Goal: Information Seeking & Learning: Learn about a topic

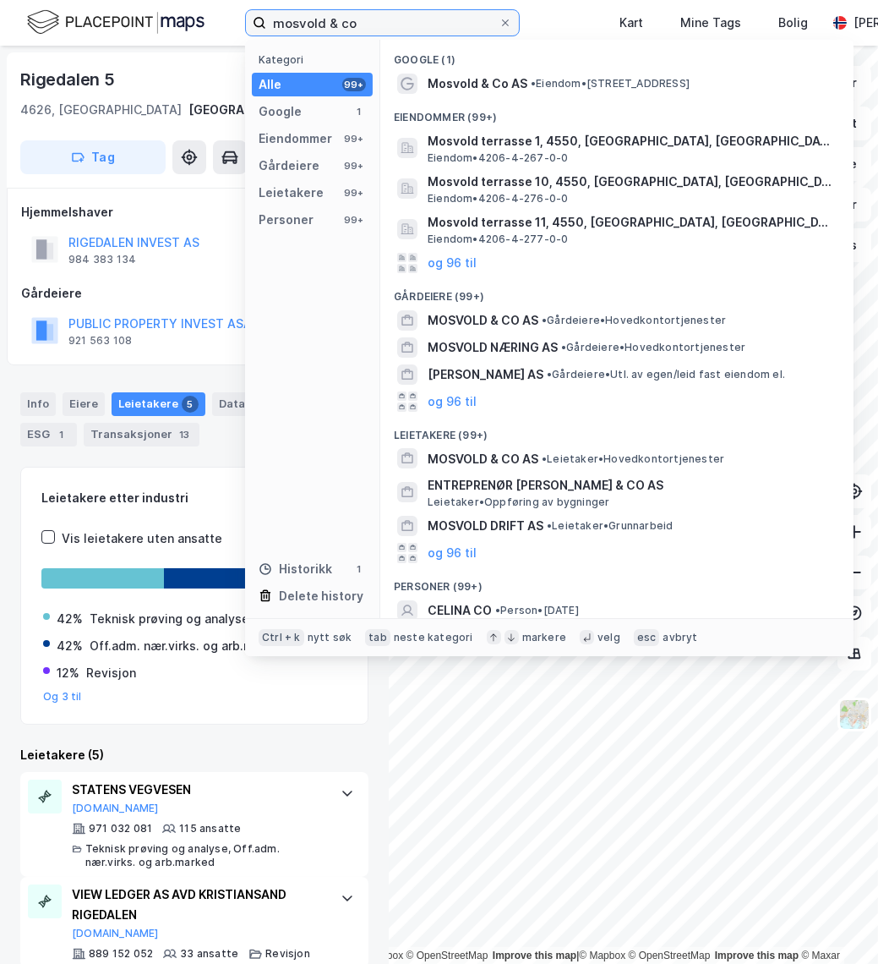
drag, startPoint x: 377, startPoint y: 27, endPoint x: 163, endPoint y: 34, distance: 214.0
click at [163, 34] on div "mosvold & co Kategori Alle 99+ Google 1 Eiendommer 99+ Gårdeiere 99+ Leietakere…" at bounding box center [439, 23] width 878 height 46
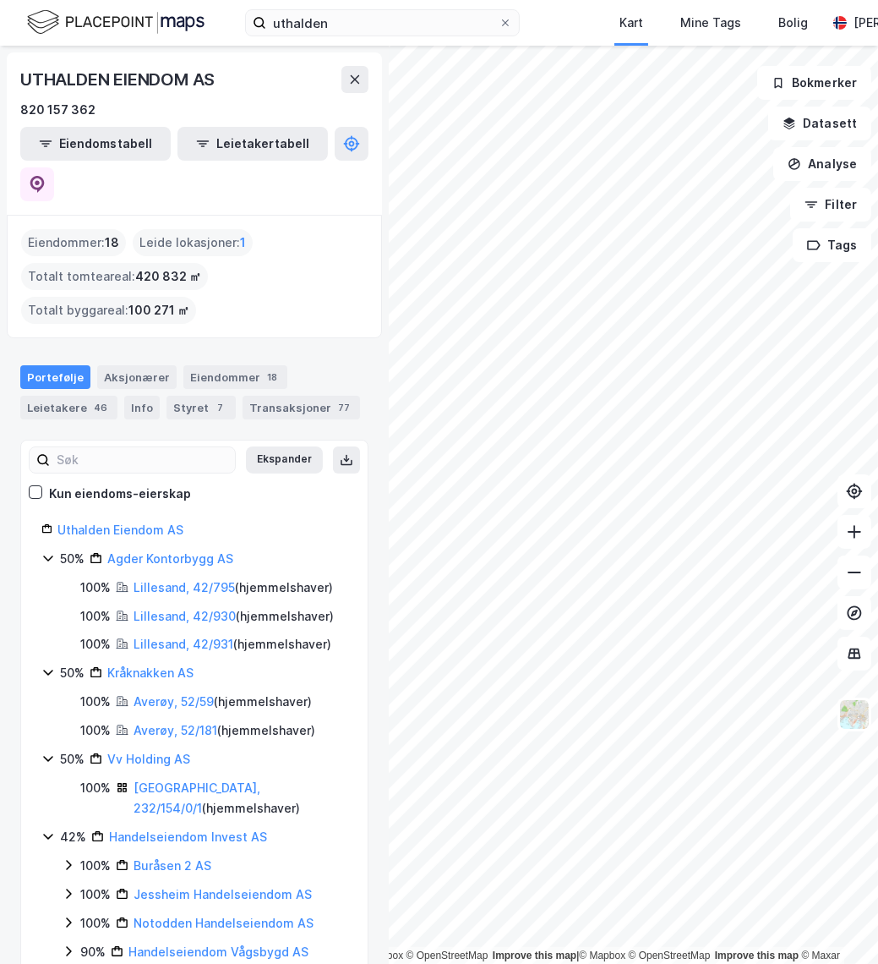
click at [369, 431] on div "UTHALDEN EIENDOM AS 820 157 362 Eiendomstabell Leietakertabell Eiendommer : 18 …" at bounding box center [194, 505] width 389 height 918
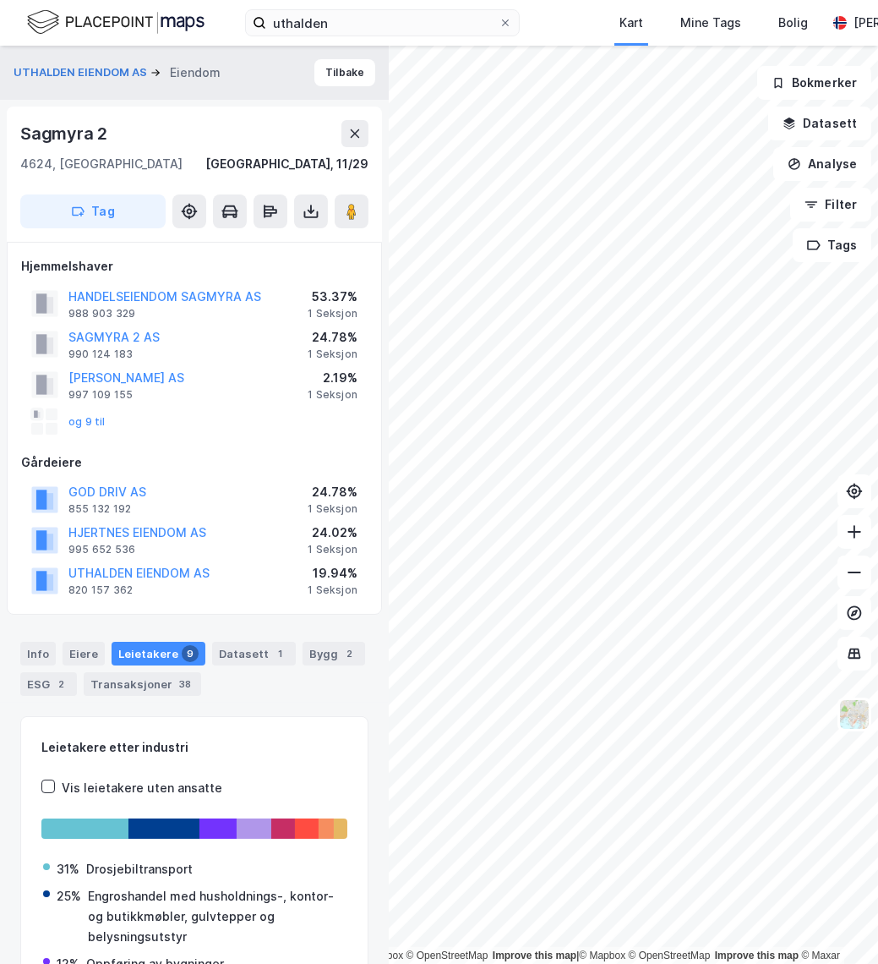
scroll to position [4, 0]
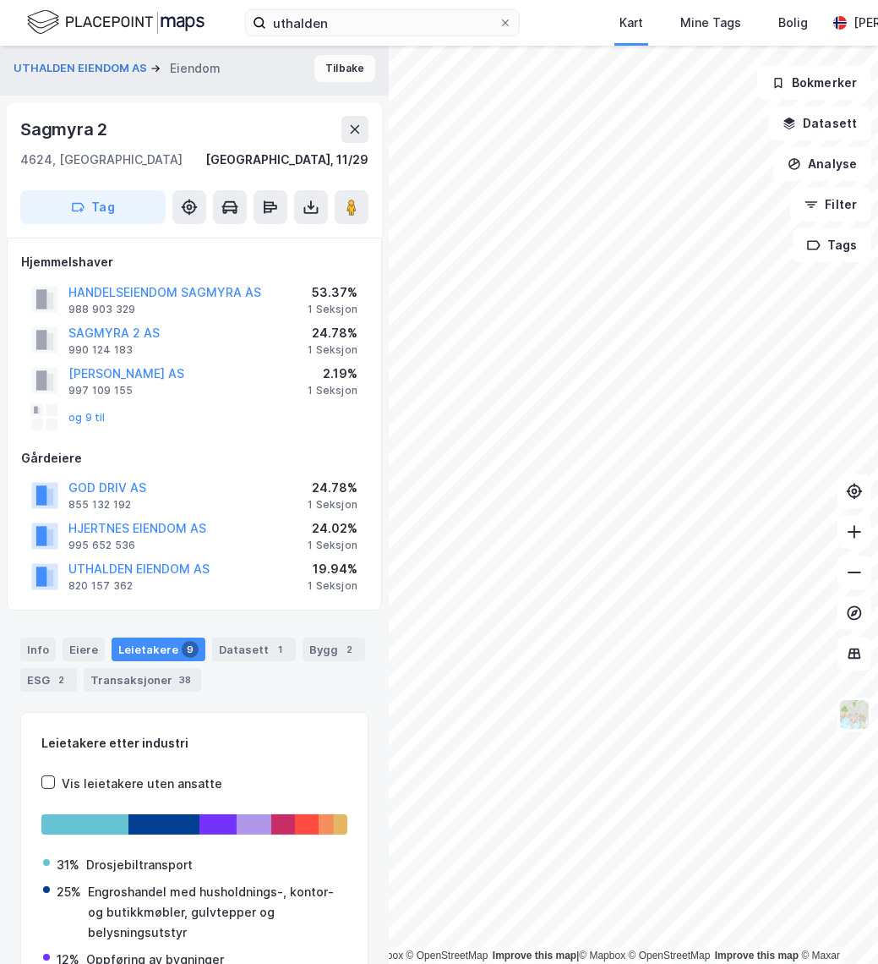
click at [320, 76] on button "Tilbake" at bounding box center [344, 68] width 61 height 27
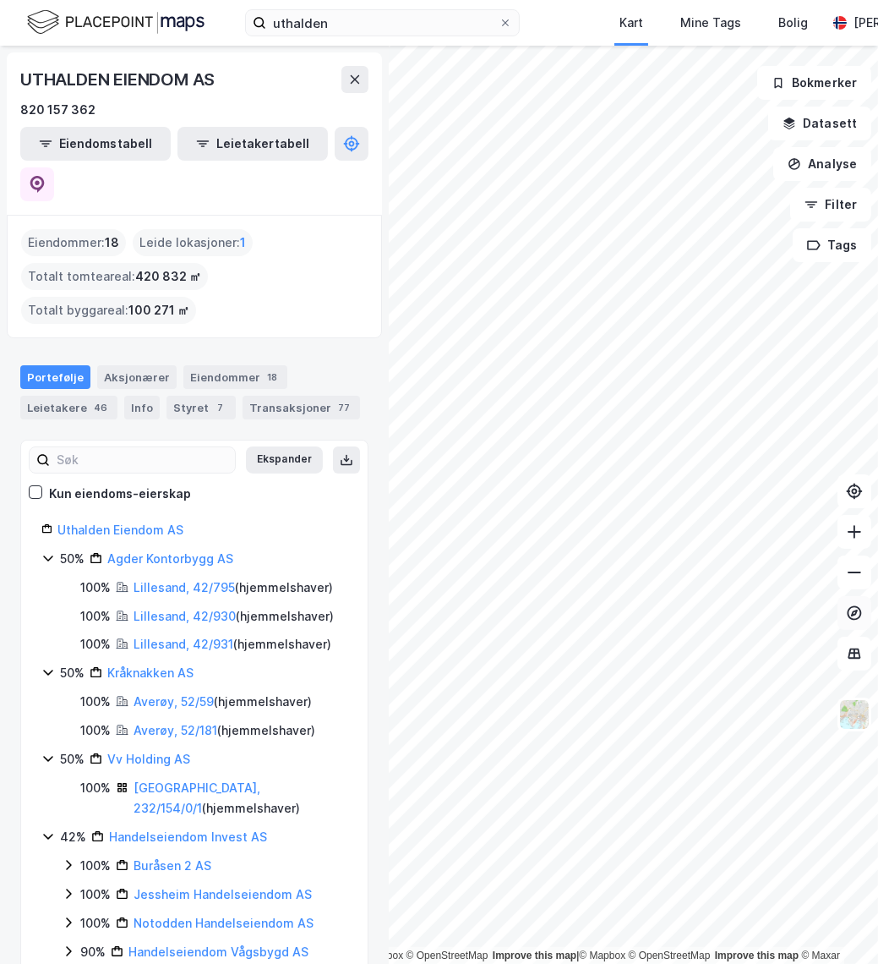
click at [851, 613] on div "© Mapbox © OpenStreetMap Improve this map | © Mapbox © OpenStreetMap Improve th…" at bounding box center [439, 505] width 878 height 918
click at [384, 428] on div "© Mapbox © OpenStreetMap Improve this map | © Mapbox © OpenStreetMap Improve th…" at bounding box center [439, 505] width 878 height 918
click at [331, 25] on input "uthalden" at bounding box center [382, 22] width 232 height 25
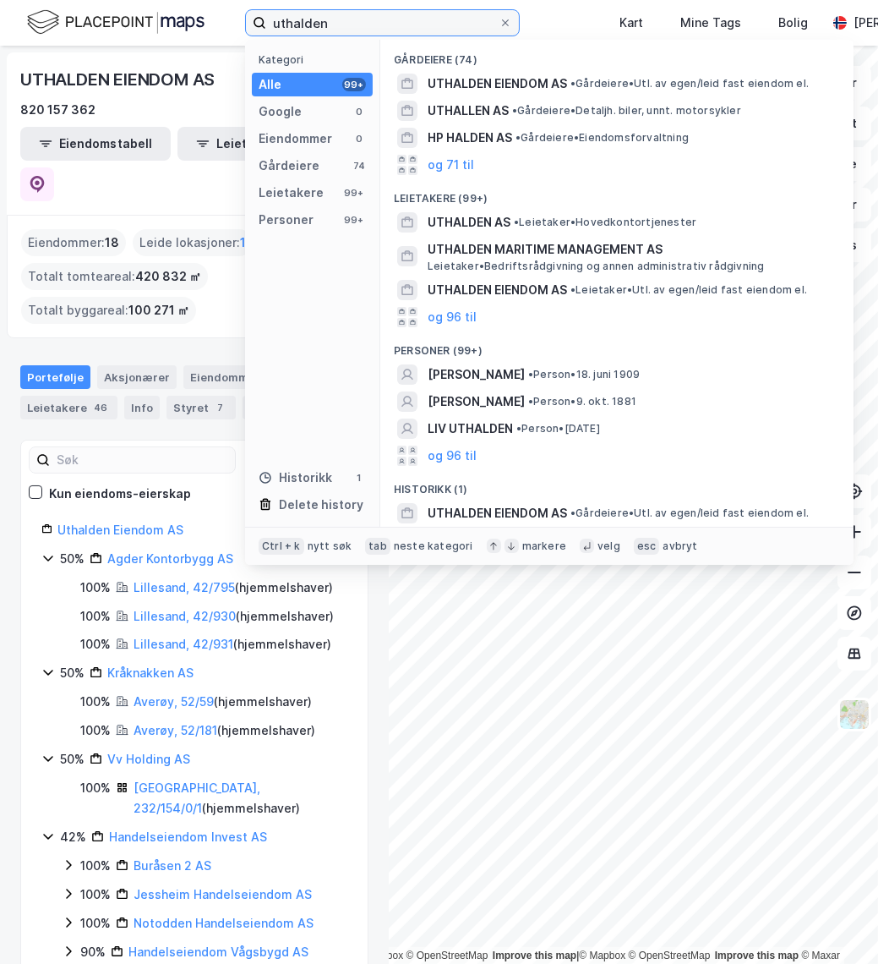
click at [331, 25] on input "uthalden" at bounding box center [382, 22] width 232 height 25
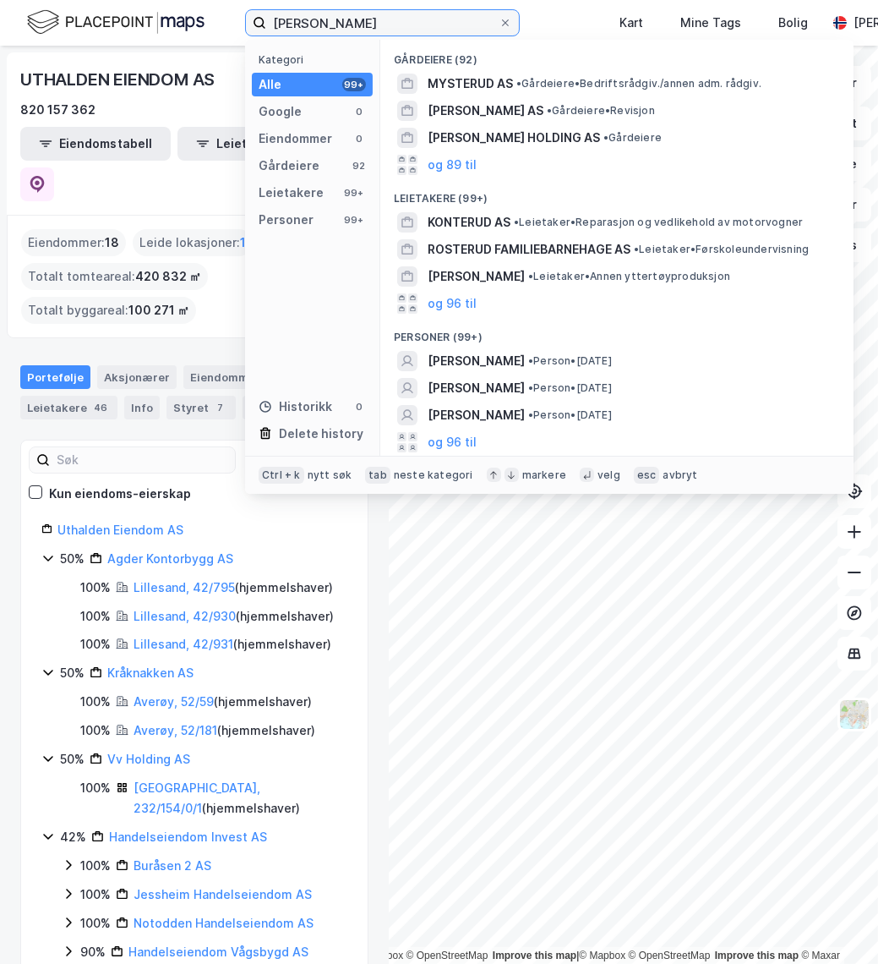
drag, startPoint x: 313, startPoint y: 25, endPoint x: 326, endPoint y: 2, distance: 26.5
click at [313, 25] on input "henrik nøsterud" at bounding box center [382, 22] width 232 height 25
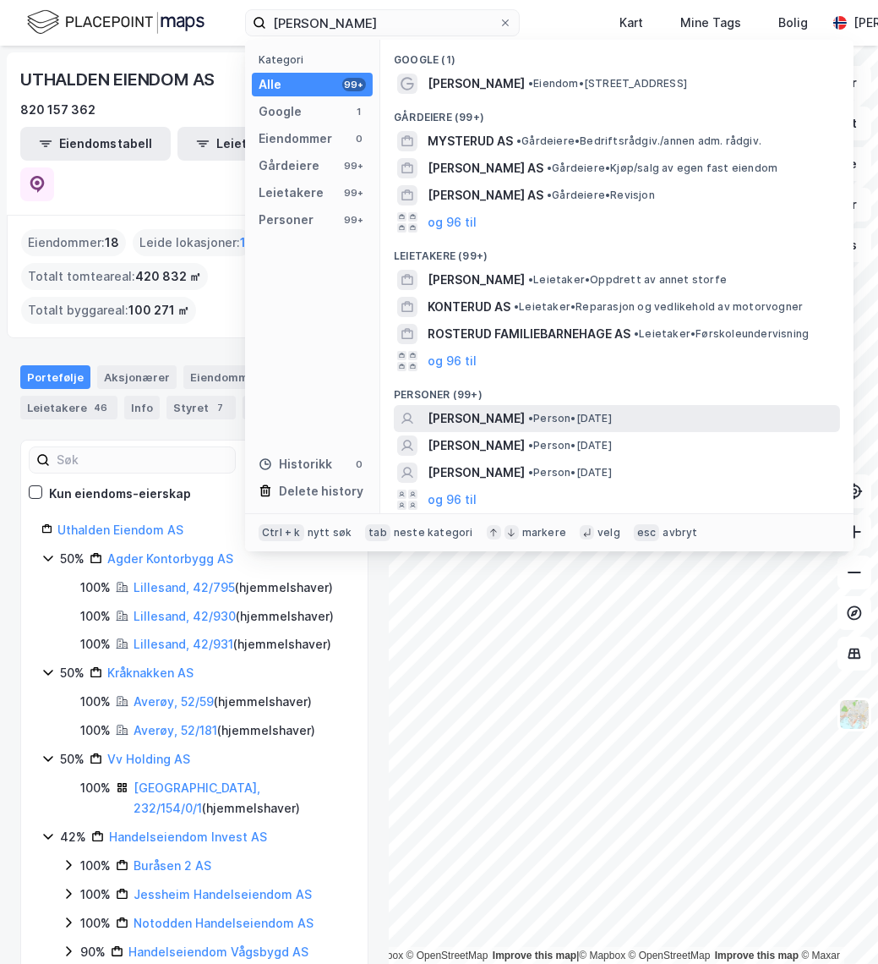
click at [504, 413] on span "[PERSON_NAME]" at bounding box center [476, 418] width 97 height 20
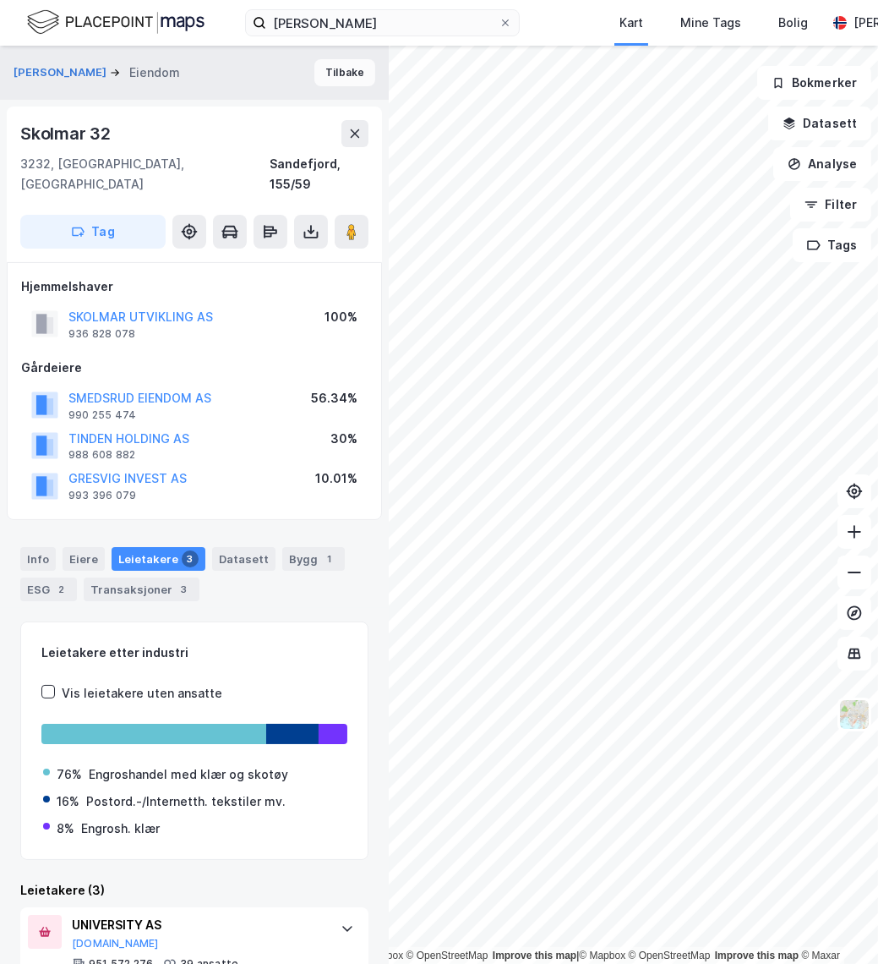
click at [341, 71] on button "Tilbake" at bounding box center [344, 72] width 61 height 27
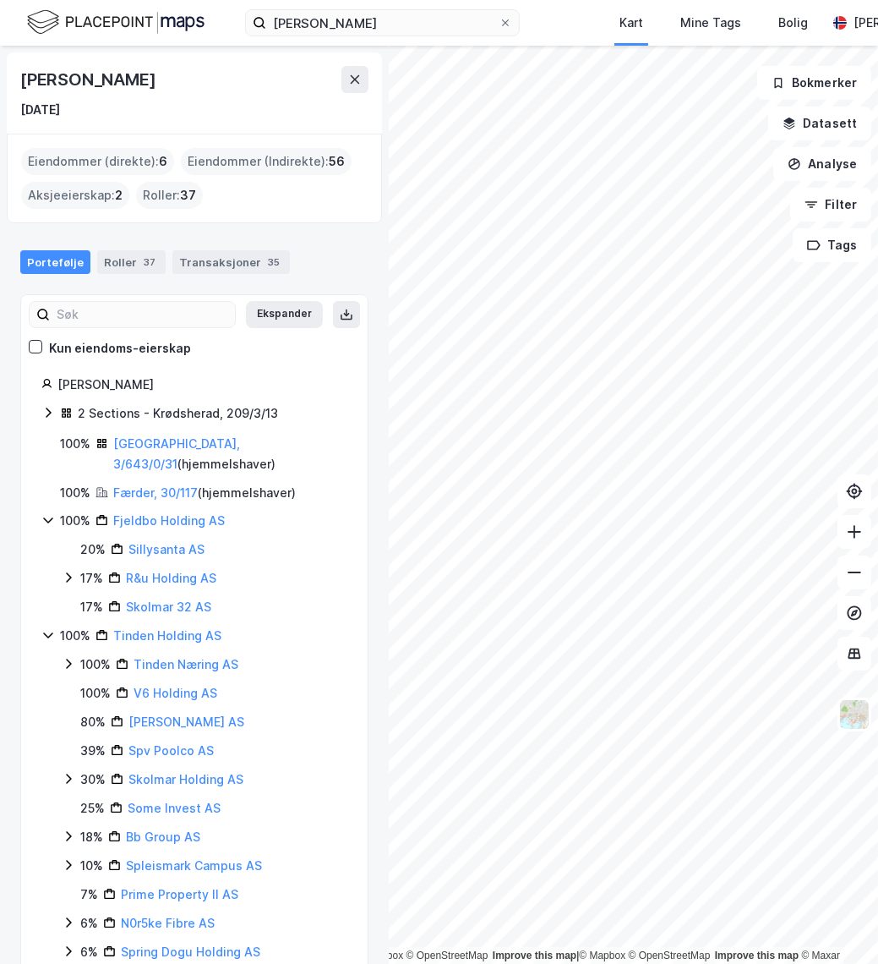
click at [294, 541] on div "© Mapbox © OpenStreetMap Improve this map | © Mapbox © OpenStreetMap Improve th…" at bounding box center [439, 505] width 878 height 918
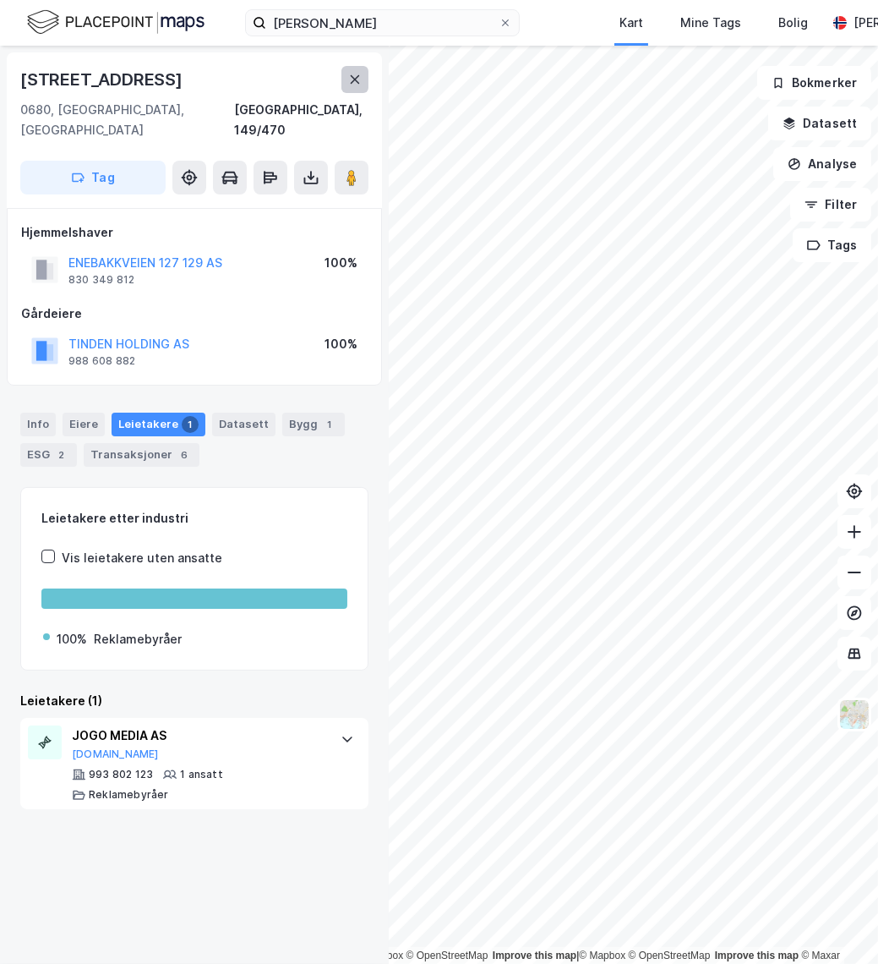
click at [354, 84] on icon at bounding box center [355, 80] width 14 height 14
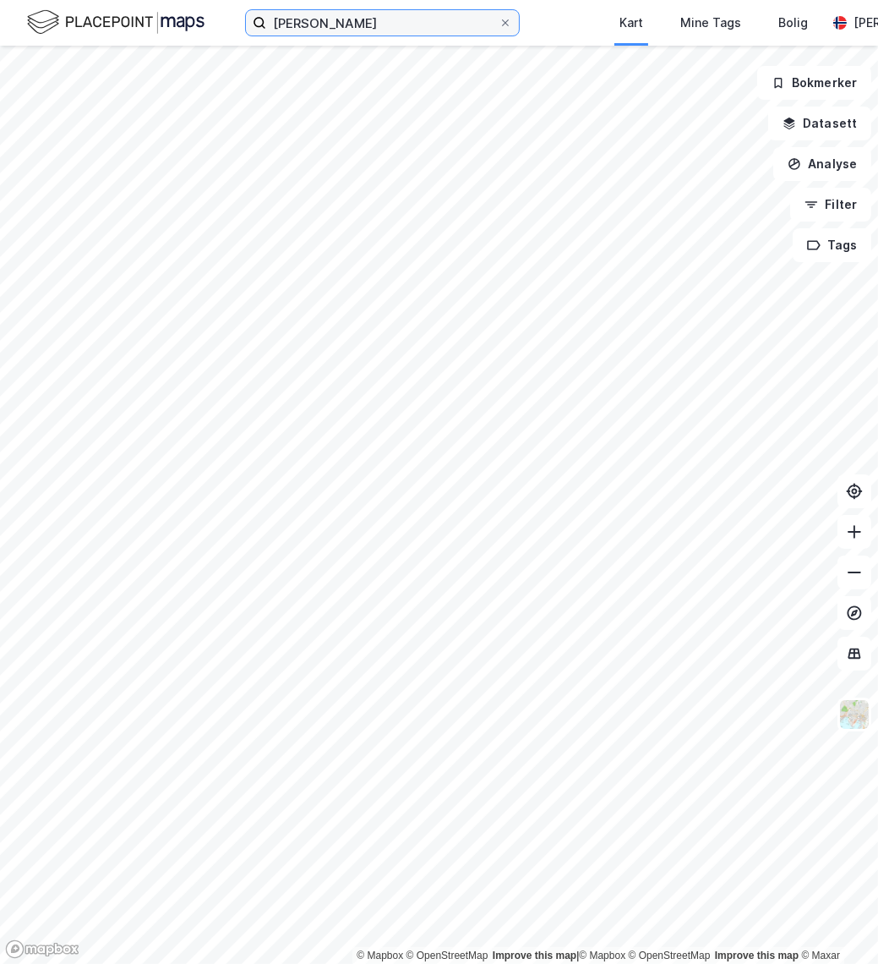
click at [441, 26] on input "henrik børke nøsterud" at bounding box center [382, 22] width 232 height 25
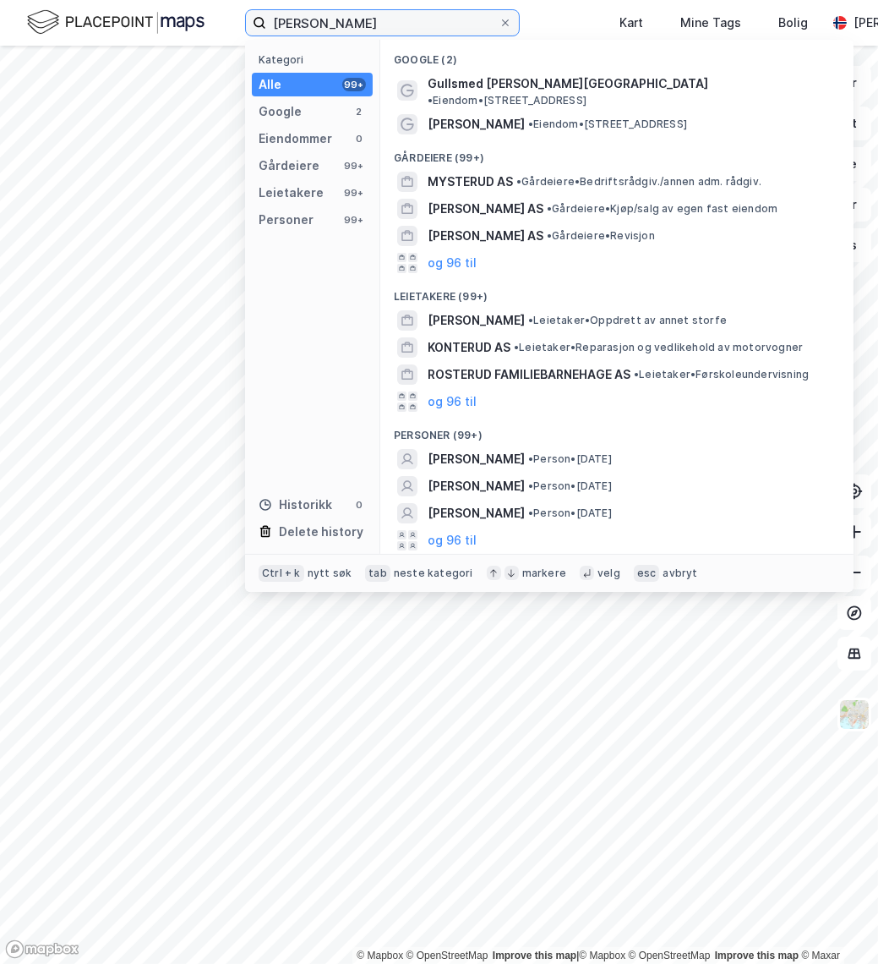
type input "henrik børke nøsterud"
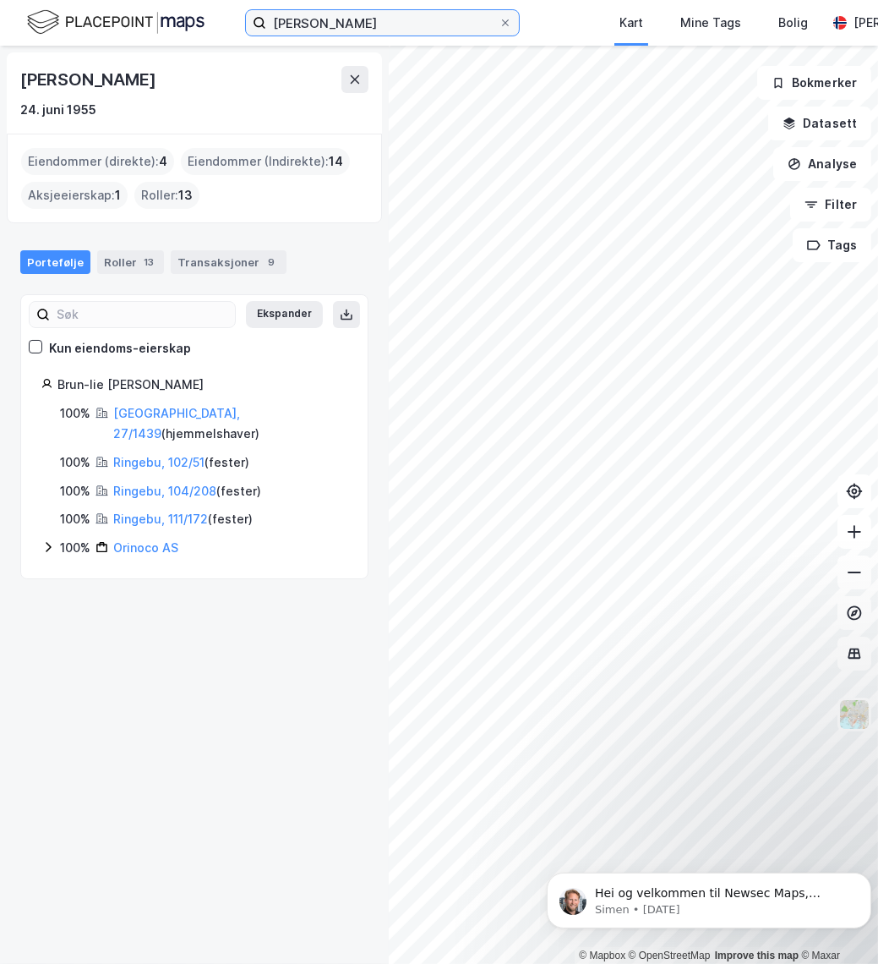
click at [364, 14] on input "nic brun-lie" at bounding box center [382, 22] width 232 height 25
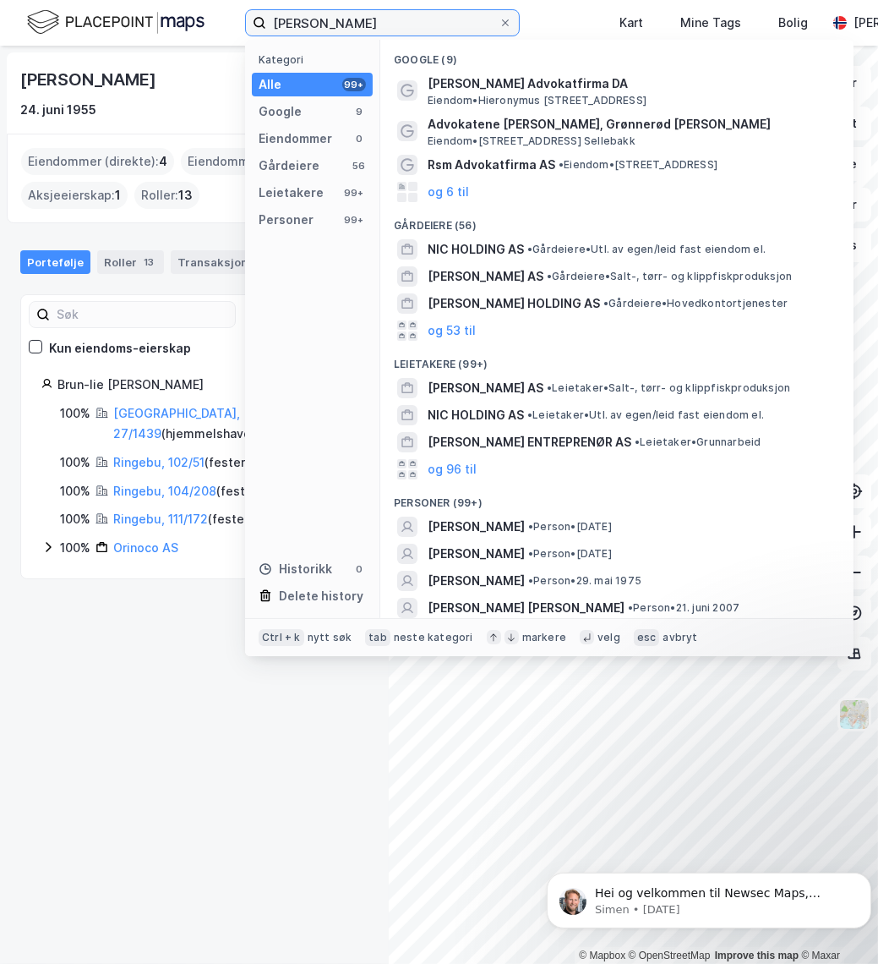
click at [364, 14] on input "nic brun-lie" at bounding box center [382, 22] width 232 height 25
click at [364, 13] on input "nic brun-lie" at bounding box center [382, 22] width 232 height 25
paste input "Torkap AS"
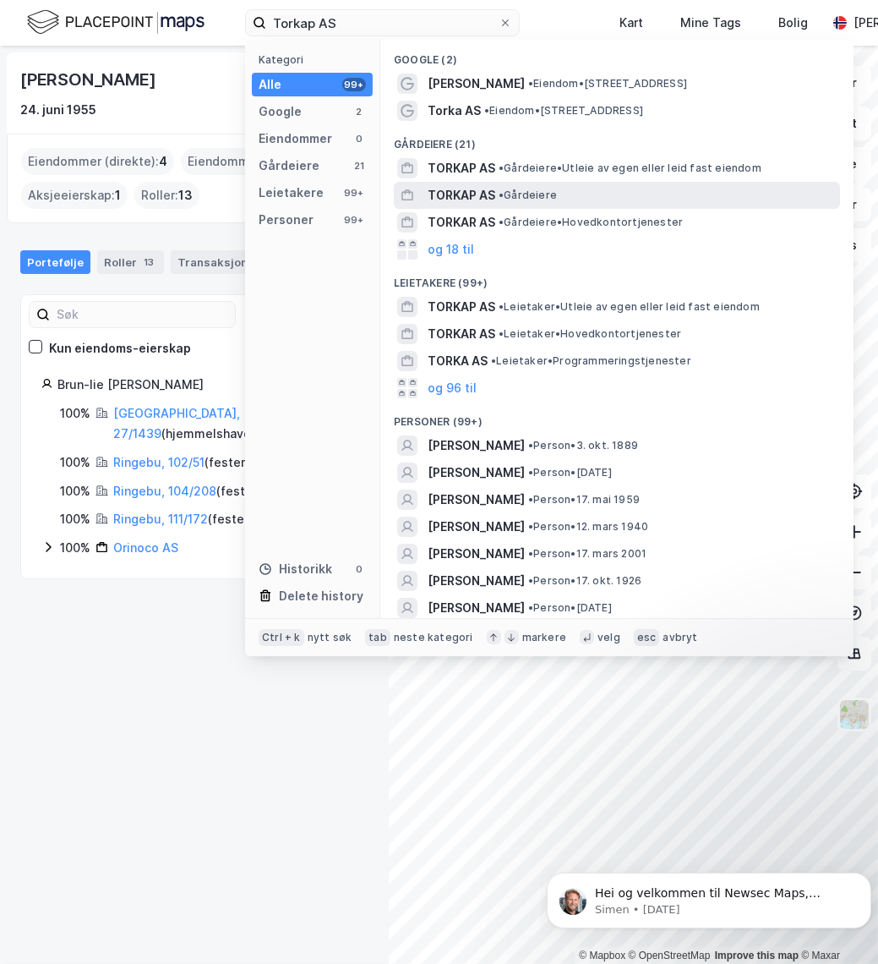
click at [521, 187] on div "TORKAP AS • Gårdeiere" at bounding box center [632, 195] width 409 height 20
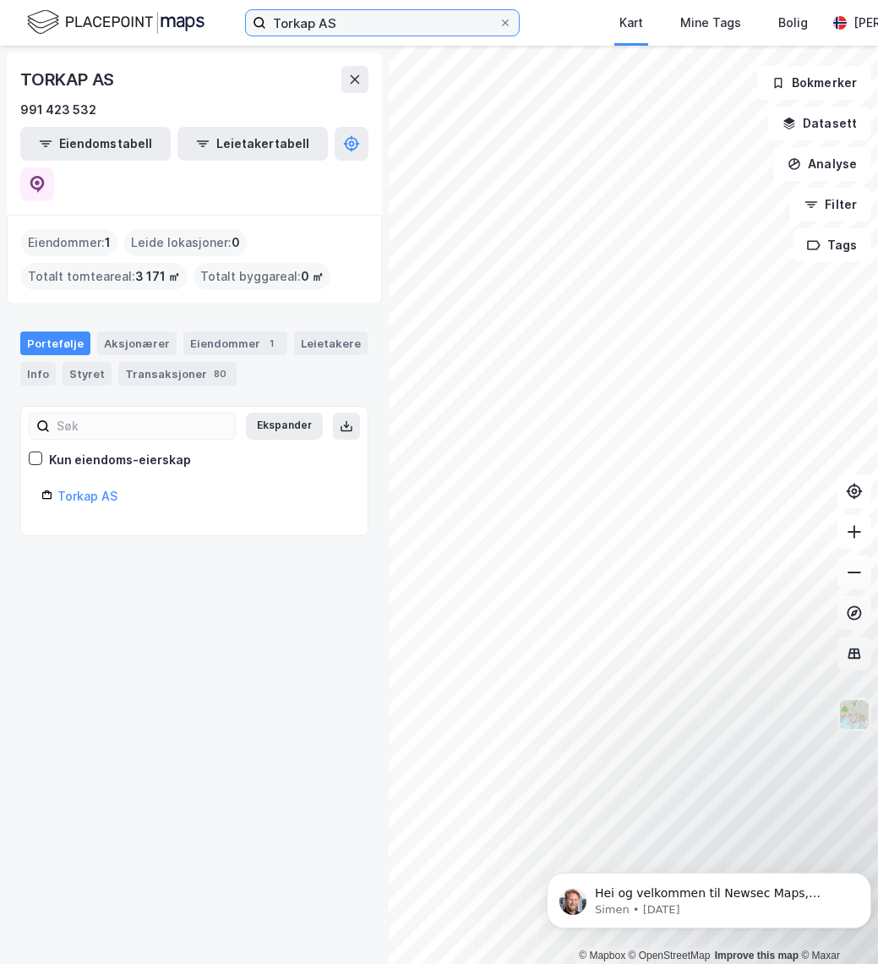
click at [352, 25] on input "Torkap AS" at bounding box center [382, 22] width 232 height 25
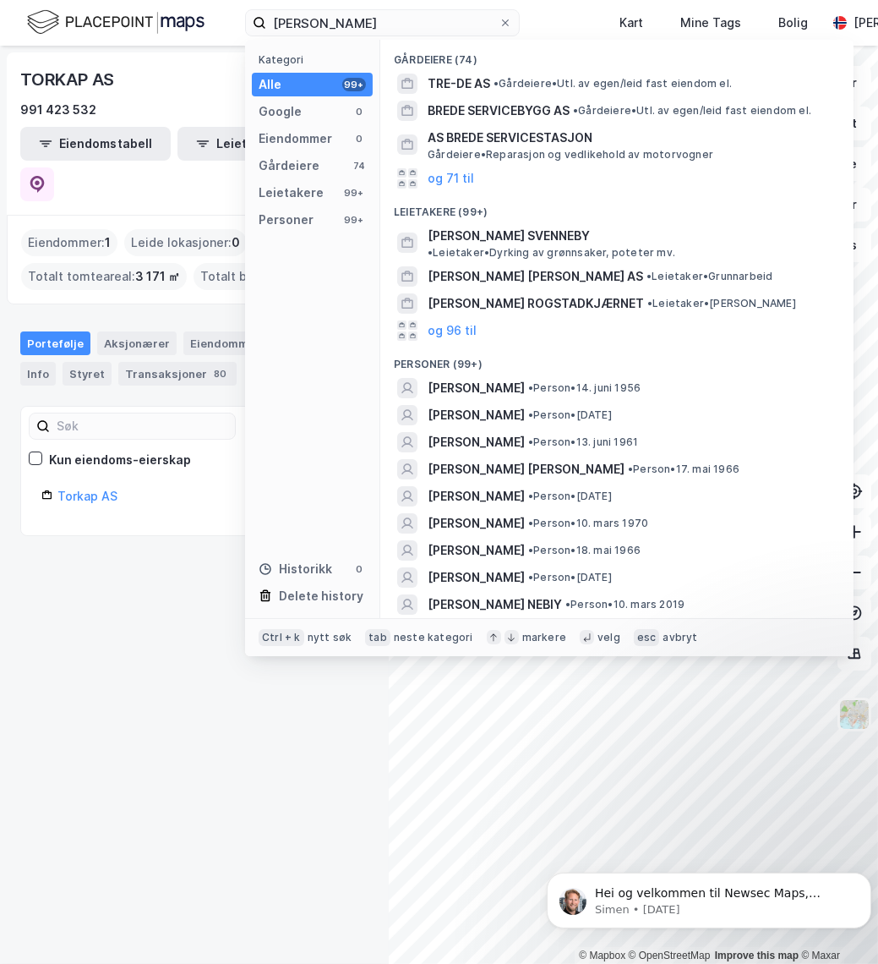
drag, startPoint x: 406, startPoint y: 440, endPoint x: 595, endPoint y: 330, distance: 219.0
click at [595, 330] on div "Gårdeiere (74) TRE-DE AS • Gårdeiere • Utl. av egen/leid fast eiendom el. BREDE…" at bounding box center [616, 329] width 473 height 578
click at [489, 344] on div "Personer (99+)" at bounding box center [616, 359] width 473 height 30
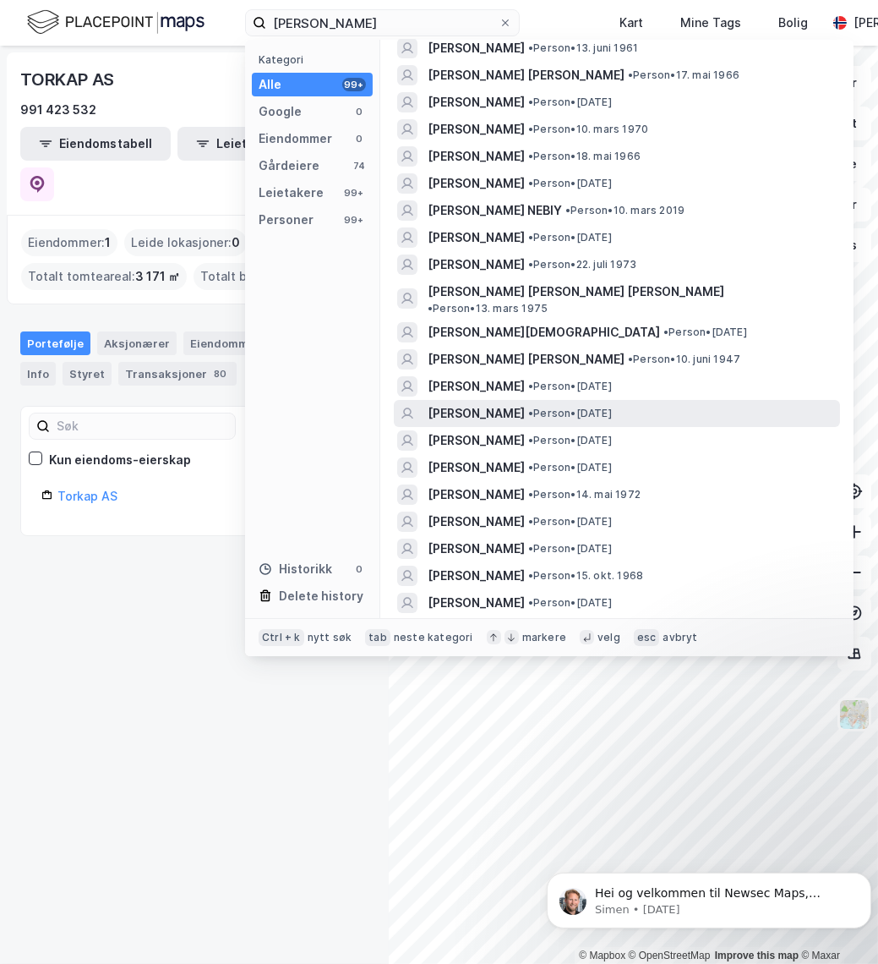
scroll to position [384, 0]
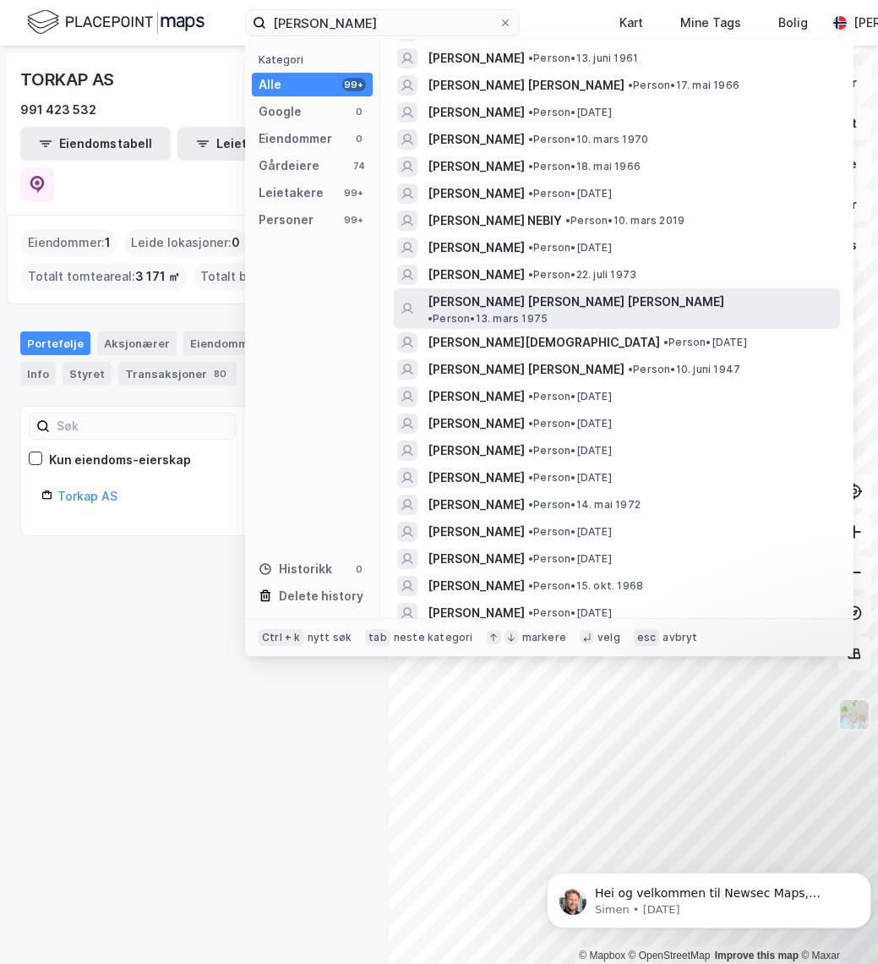
click at [482, 292] on span "[PERSON_NAME]" at bounding box center [576, 302] width 297 height 20
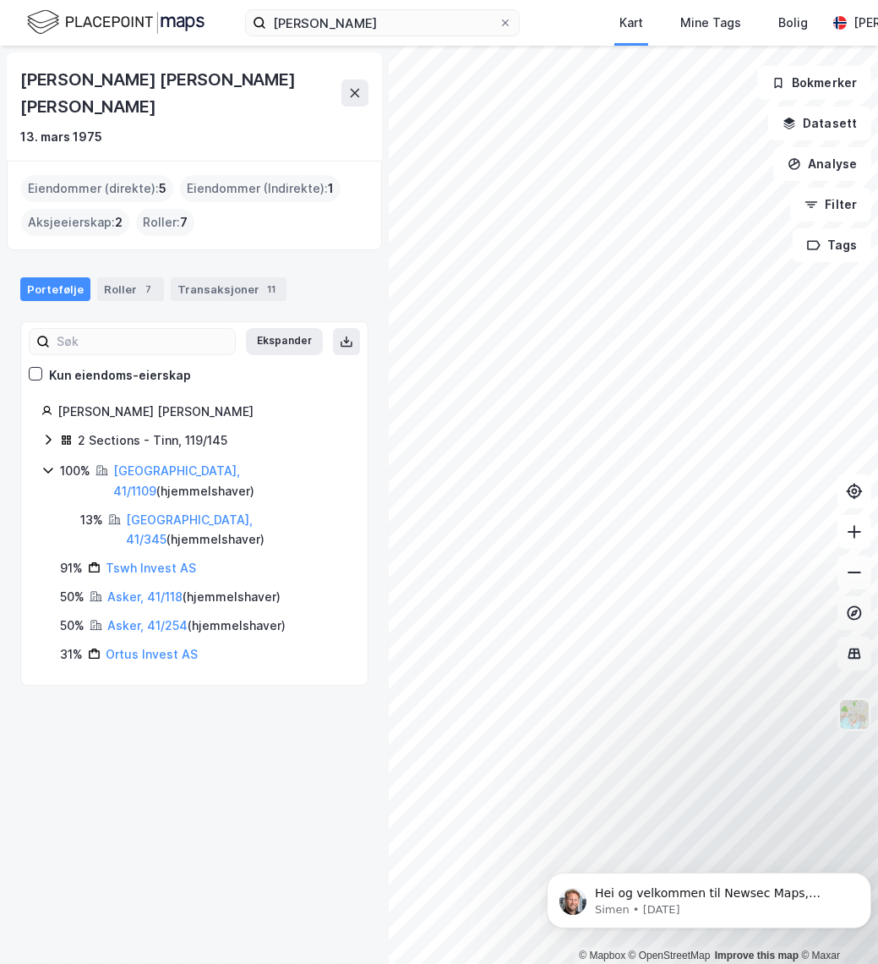
click at [878, 437] on html "Thomas wrede Kart Mine Tags Bolig Alexander Foss © Mapbox © OpenStreetMap Impro…" at bounding box center [439, 482] width 878 height 964
drag, startPoint x: 189, startPoint y: 733, endPoint x: 200, endPoint y: 724, distance: 14.4
click at [198, 725] on div "Thomas Andreas Schanke Wrede-Holm 13. mars 1975 Eiendommer (direkte) : 5 Eiendo…" at bounding box center [194, 505] width 389 height 918
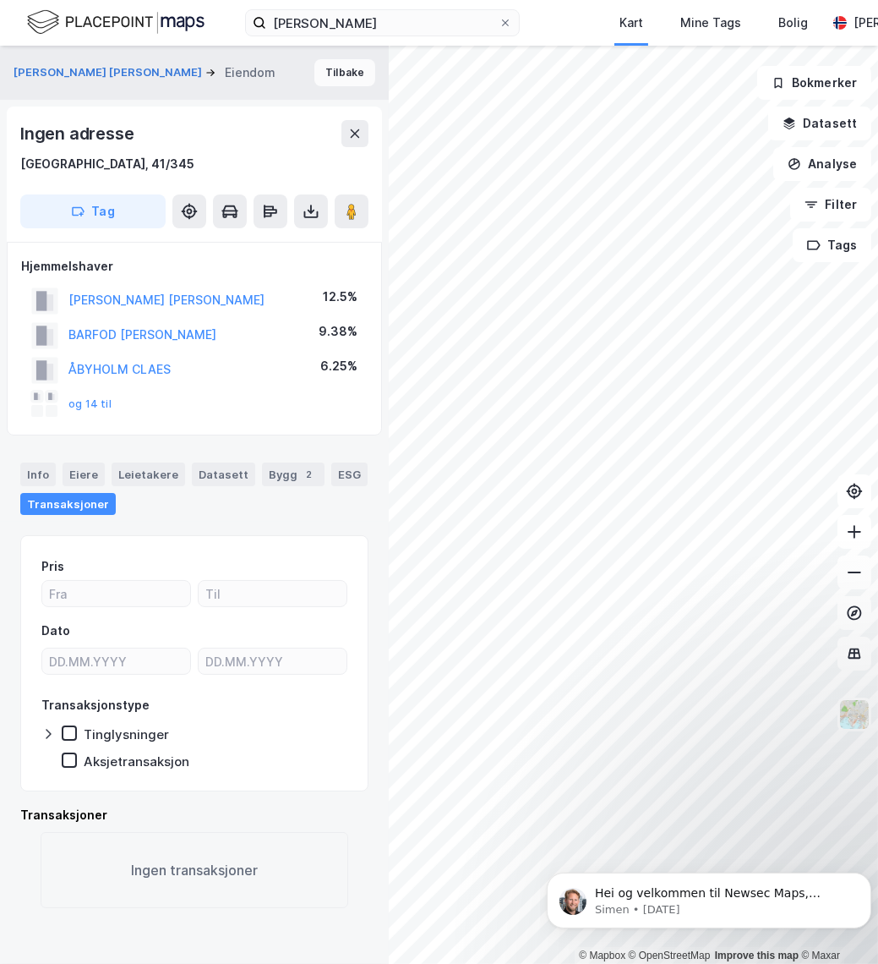
click at [339, 71] on button "Tilbake" at bounding box center [344, 72] width 61 height 27
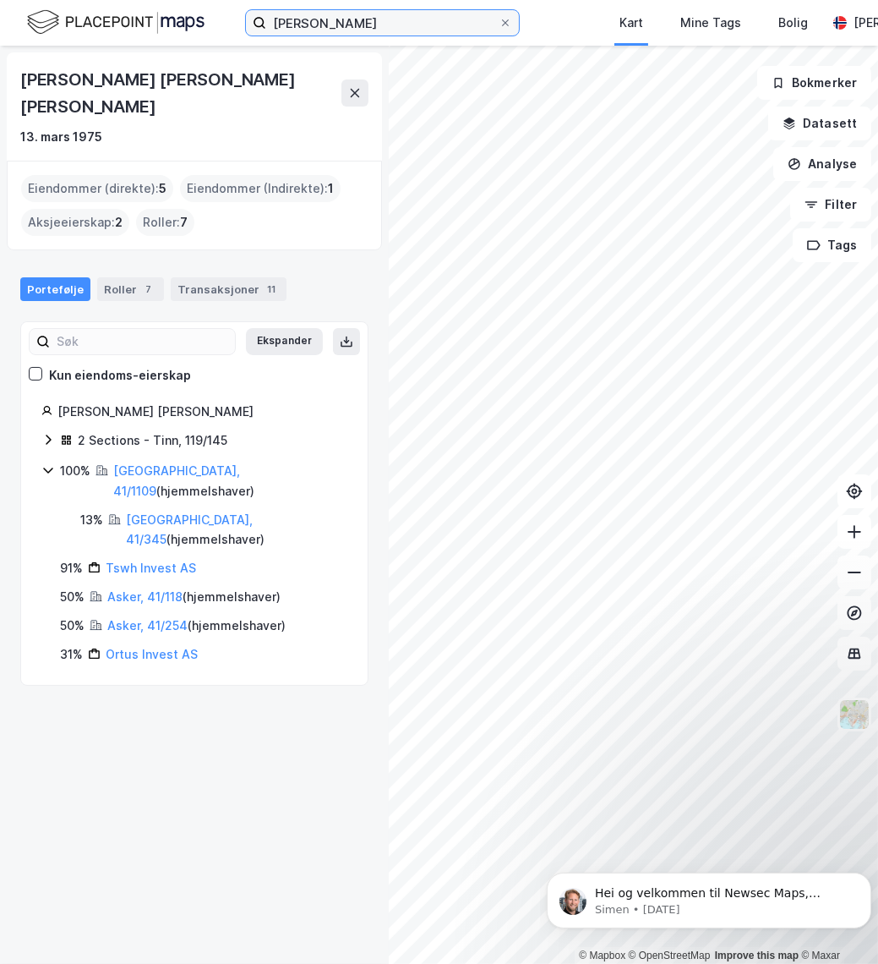
click at [353, 20] on input "Thomas wrede" at bounding box center [382, 22] width 232 height 25
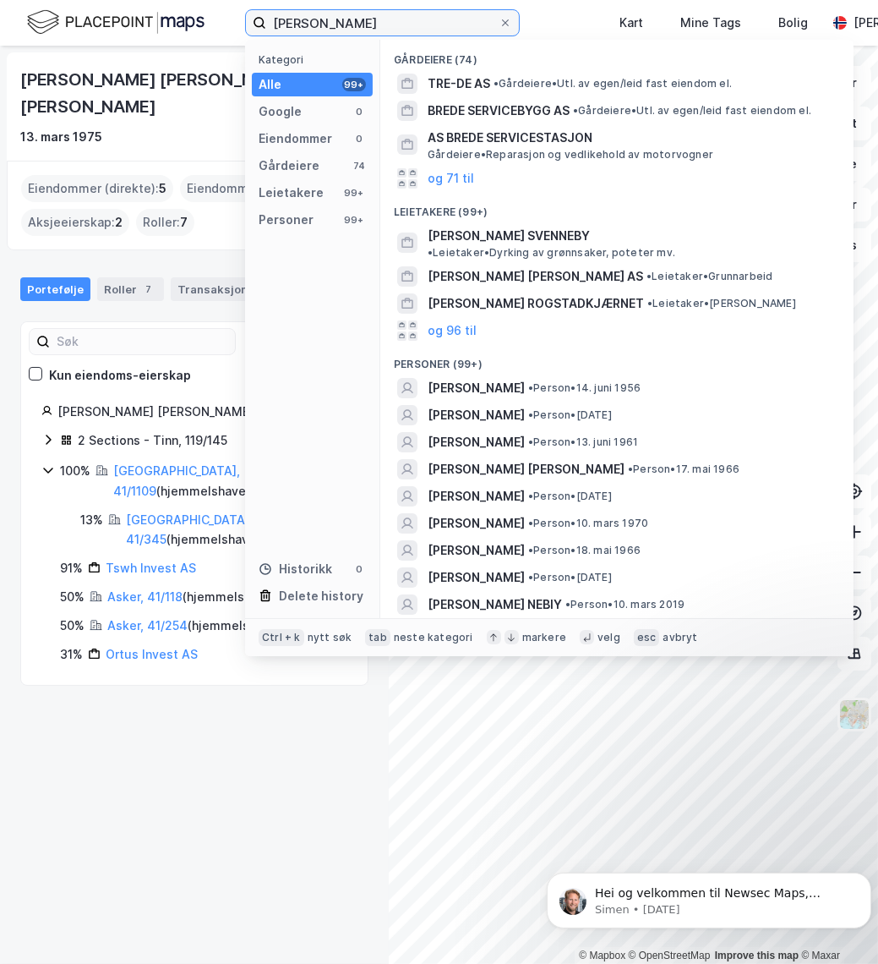
click at [353, 20] on input "Thomas wrede" at bounding box center [382, 22] width 232 height 25
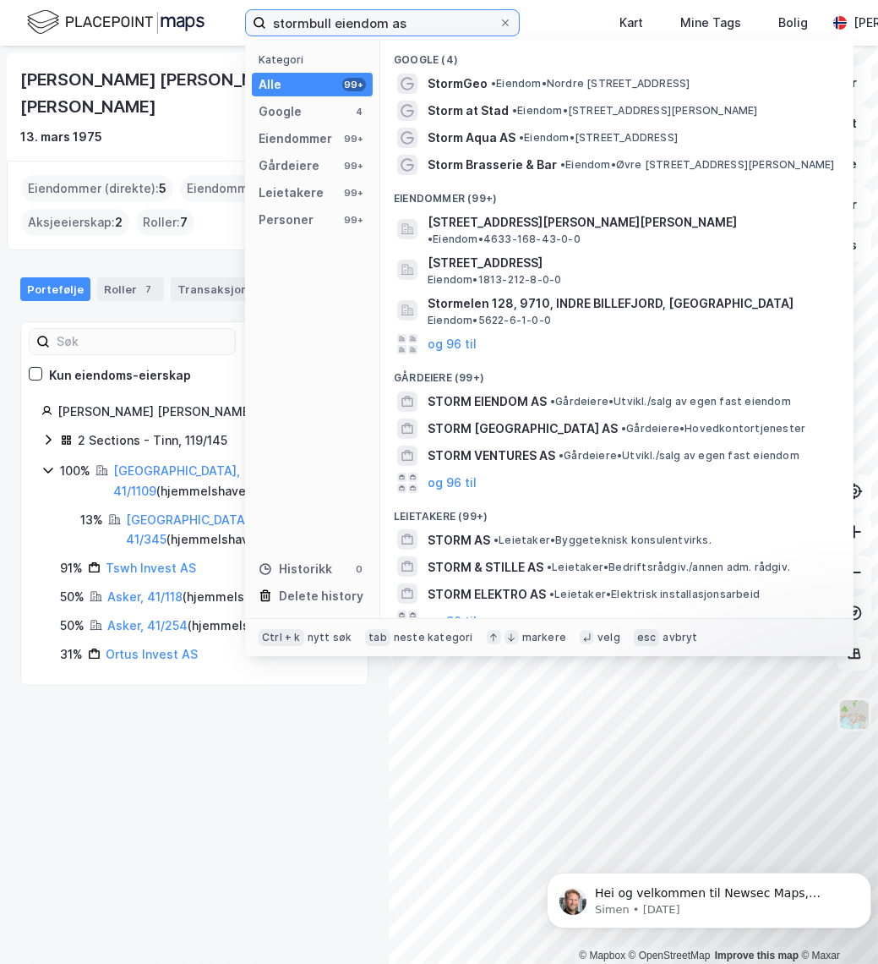
type input "stormbull eiendom as"
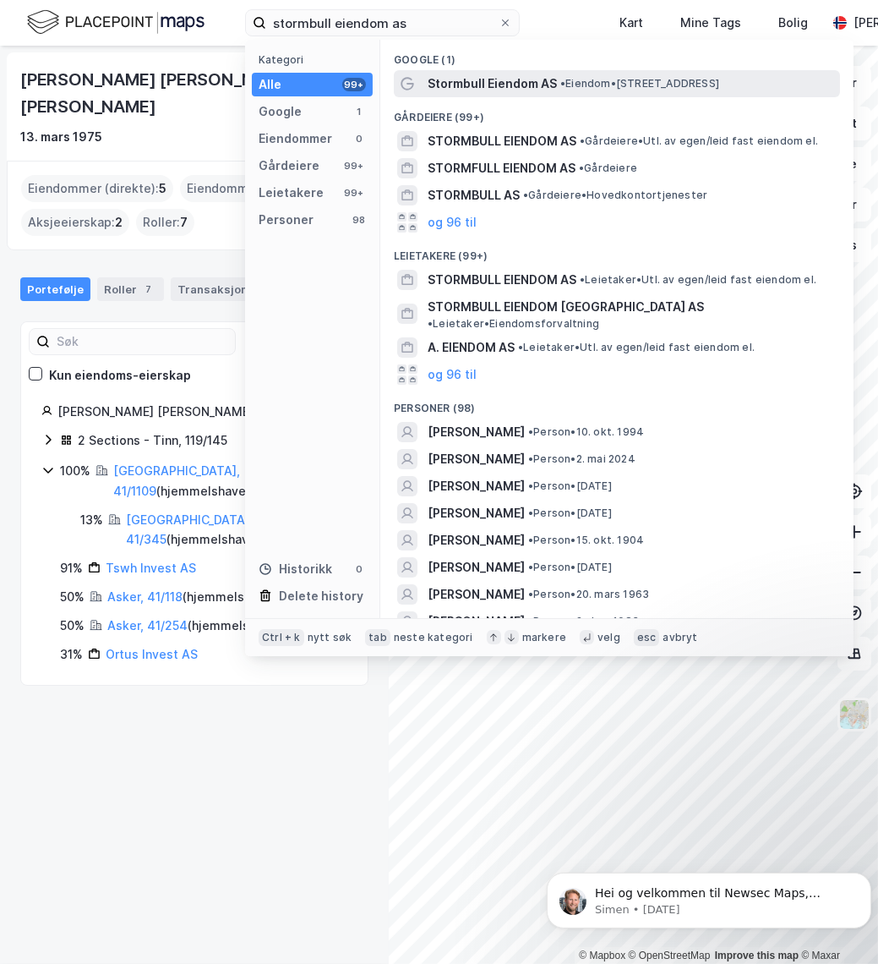
click at [465, 84] on span "Stormbull Eiendom AS" at bounding box center [492, 84] width 129 height 20
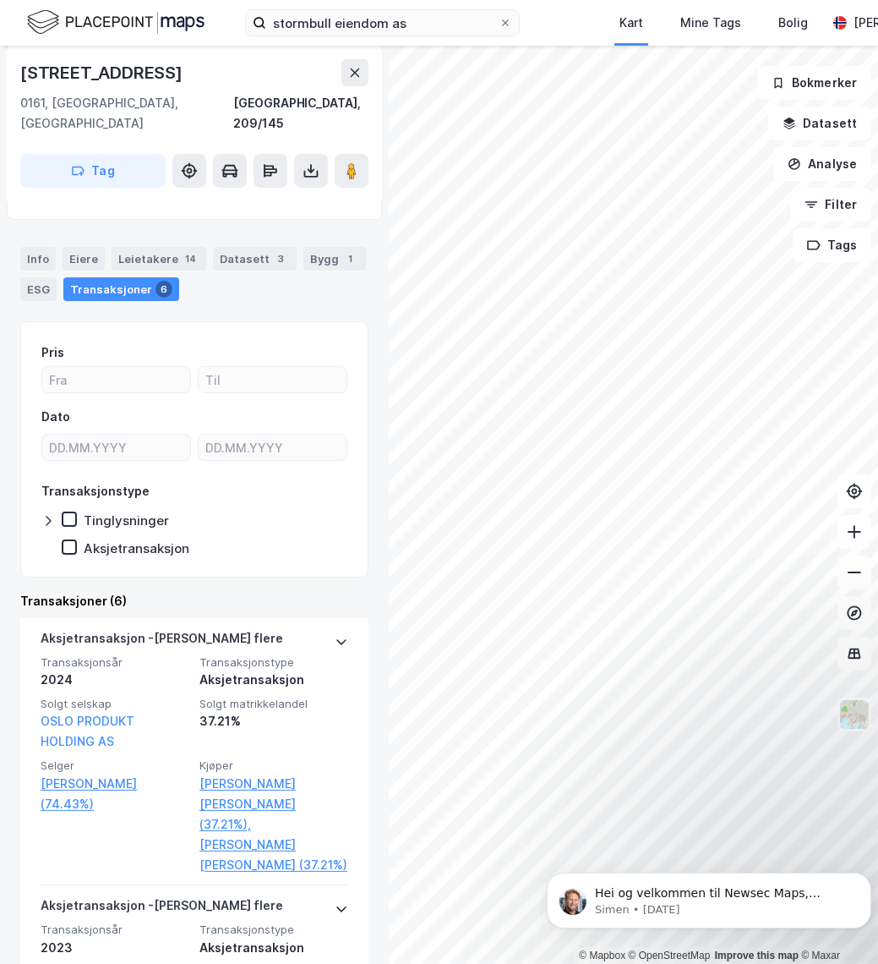
scroll to position [384, 0]
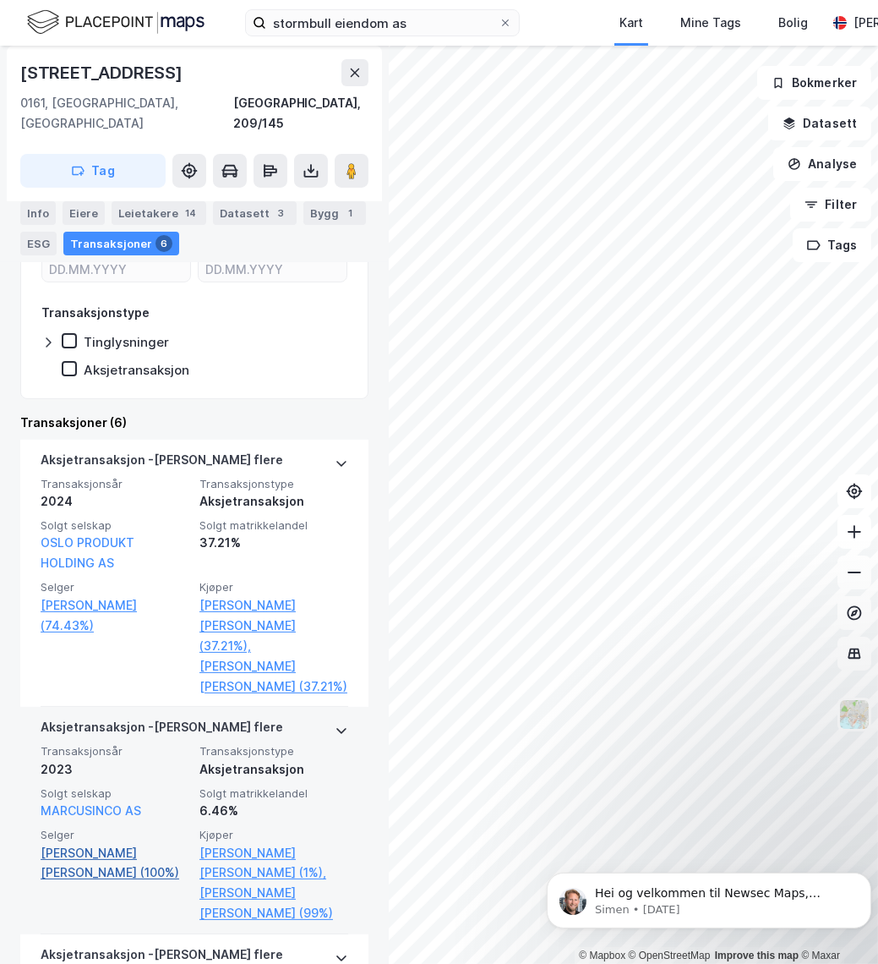
click at [112, 843] on link "Fossum Christian Peder (100%)" at bounding box center [115, 863] width 149 height 41
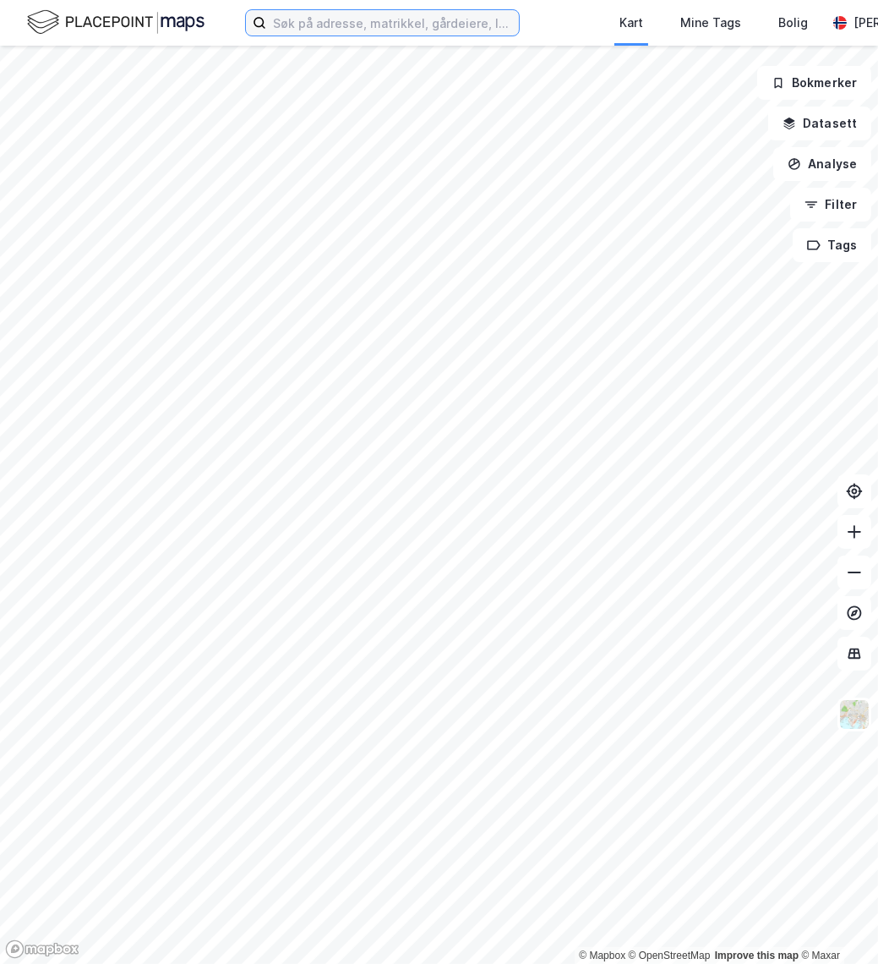
click at [331, 21] on input at bounding box center [392, 22] width 253 height 25
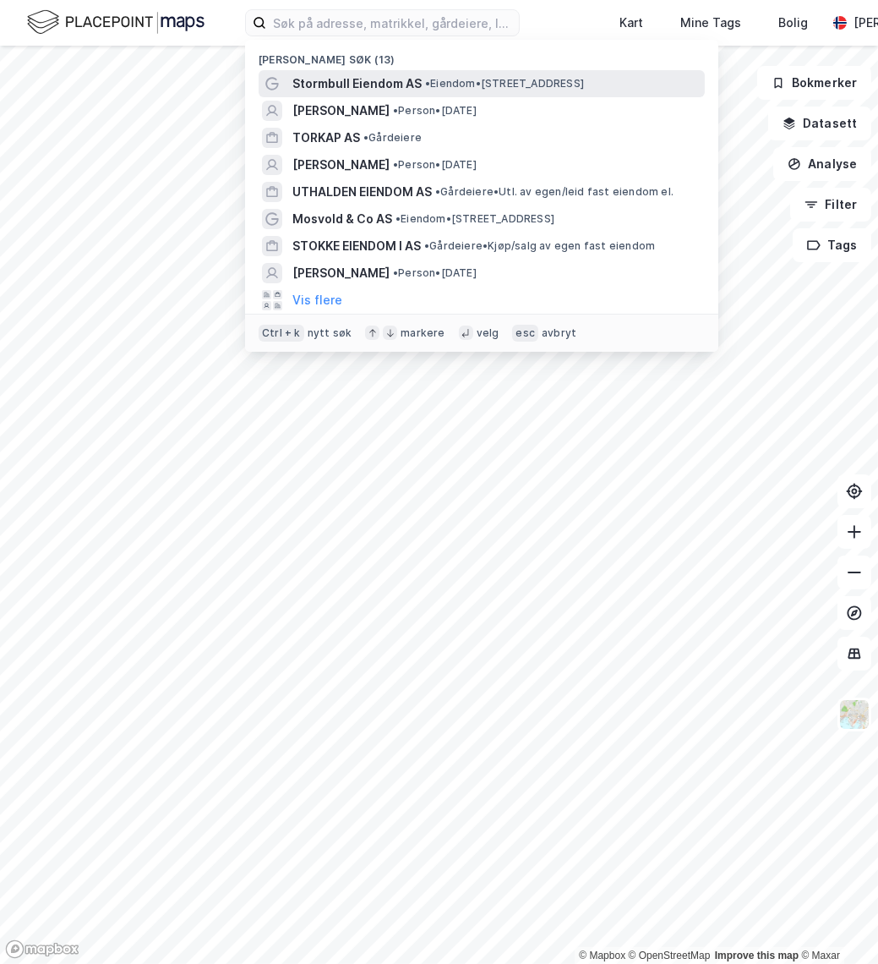
click at [320, 85] on span "Stormbull Eiendom AS" at bounding box center [357, 84] width 129 height 20
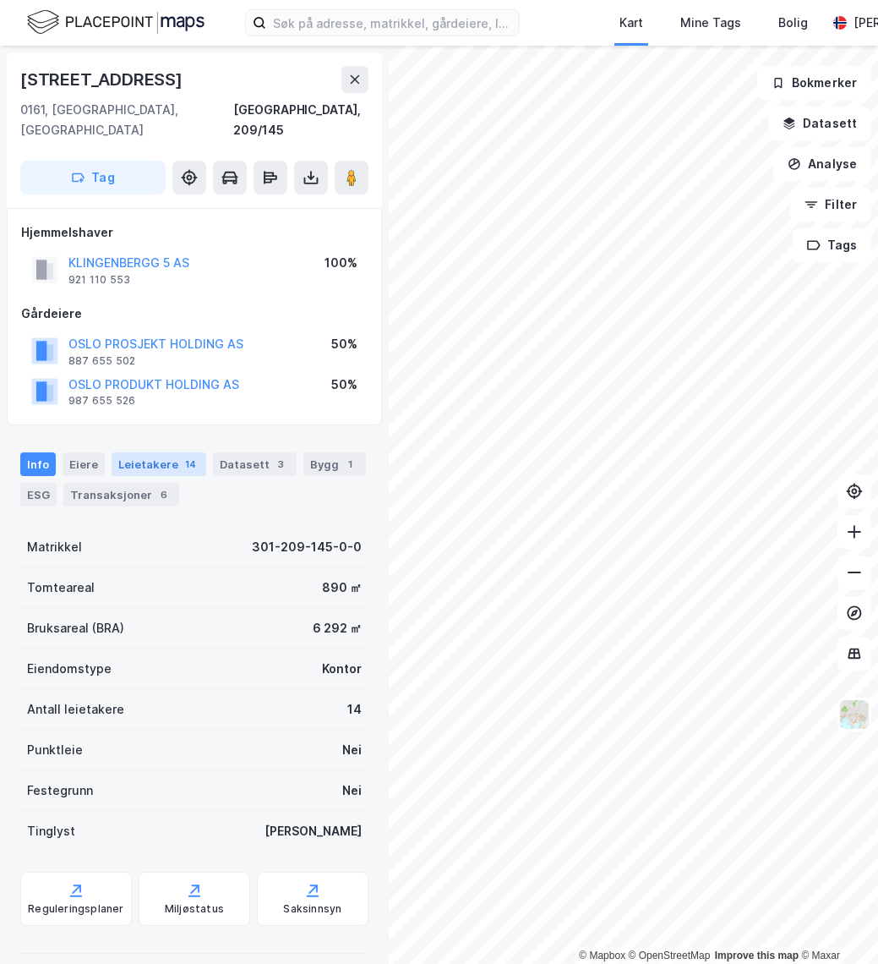
click at [138, 452] on div "Leietakere 14" at bounding box center [159, 464] width 95 height 24
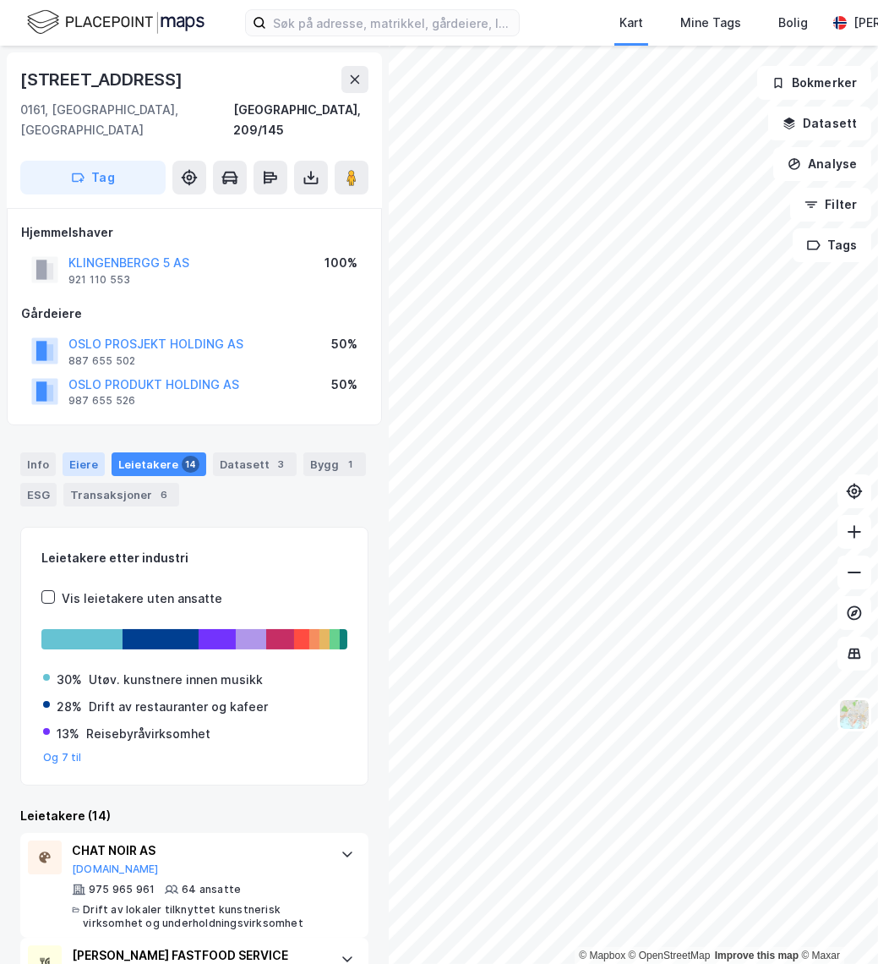
click at [79, 452] on div "Eiere" at bounding box center [84, 464] width 42 height 24
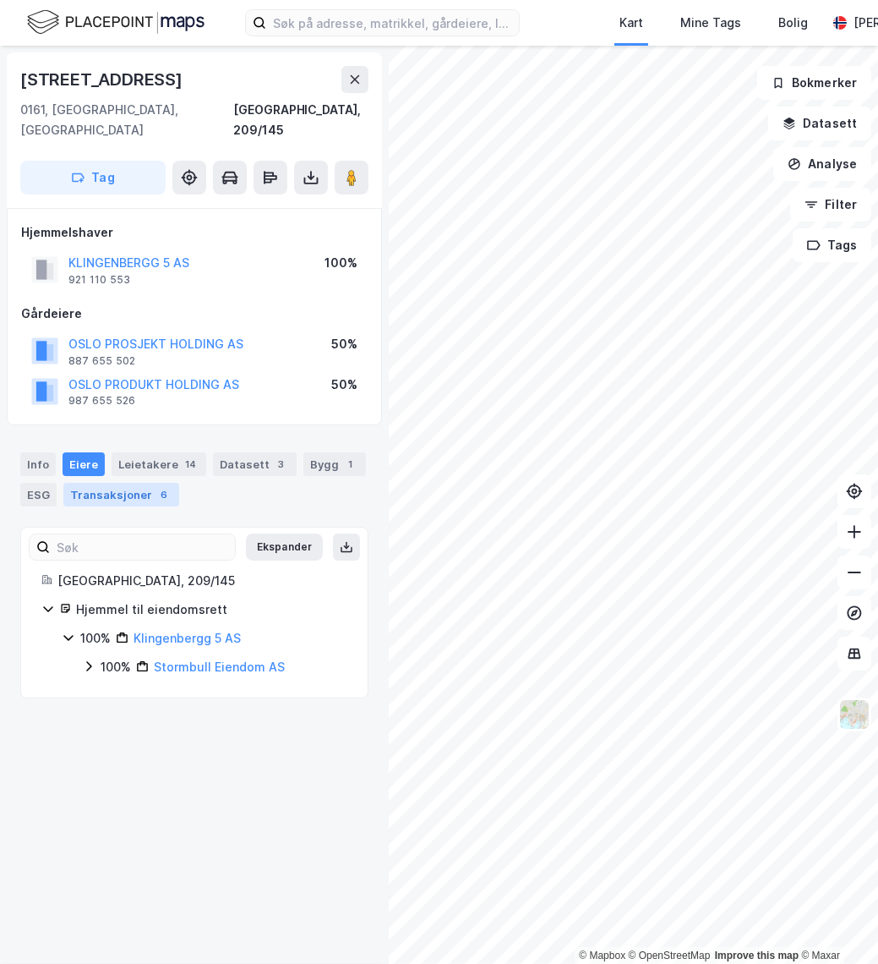
click at [124, 483] on div "Transaksjoner 6" at bounding box center [121, 495] width 116 height 24
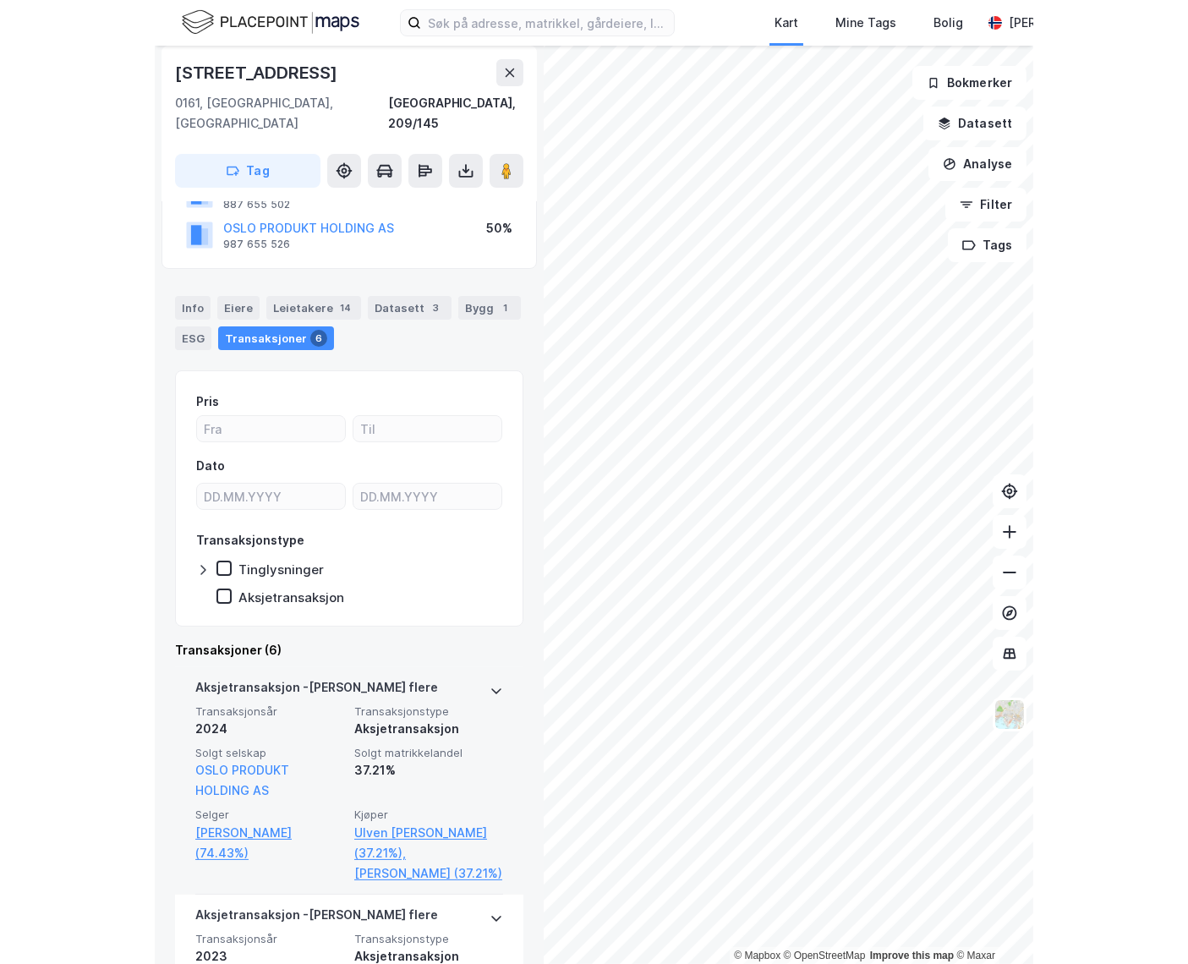
scroll to position [461, 0]
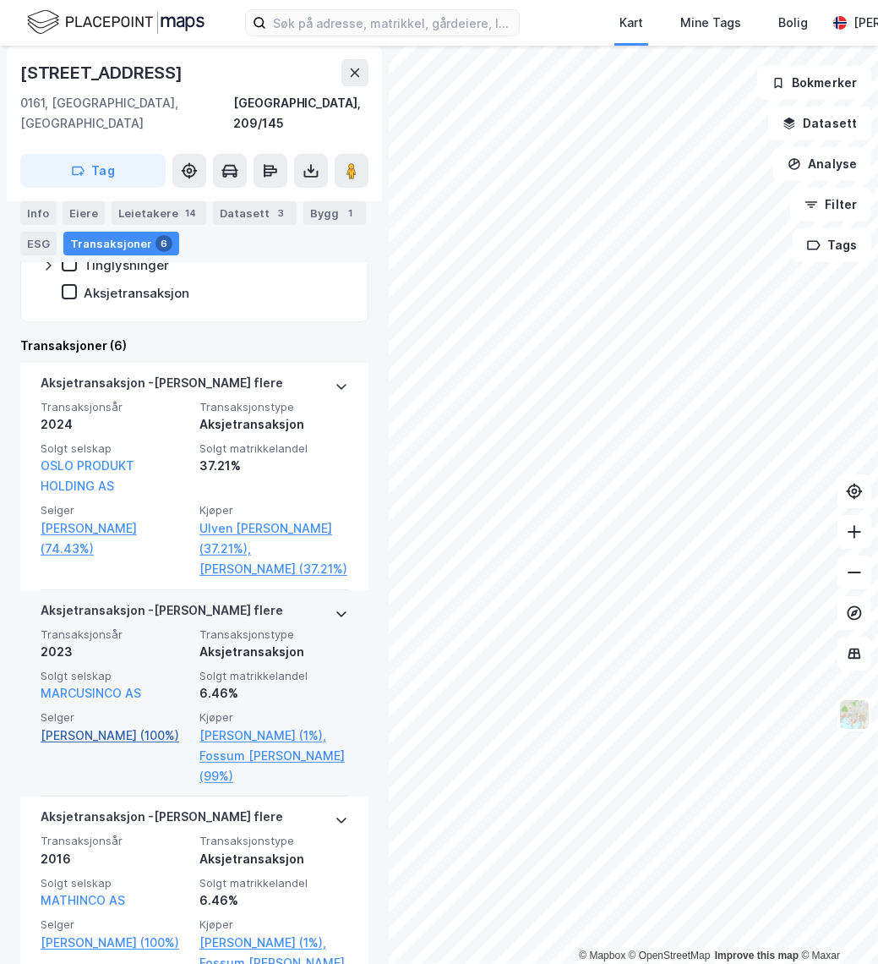
click at [92, 738] on link "Fossum Christian Peder (100%)" at bounding box center [115, 735] width 149 height 20
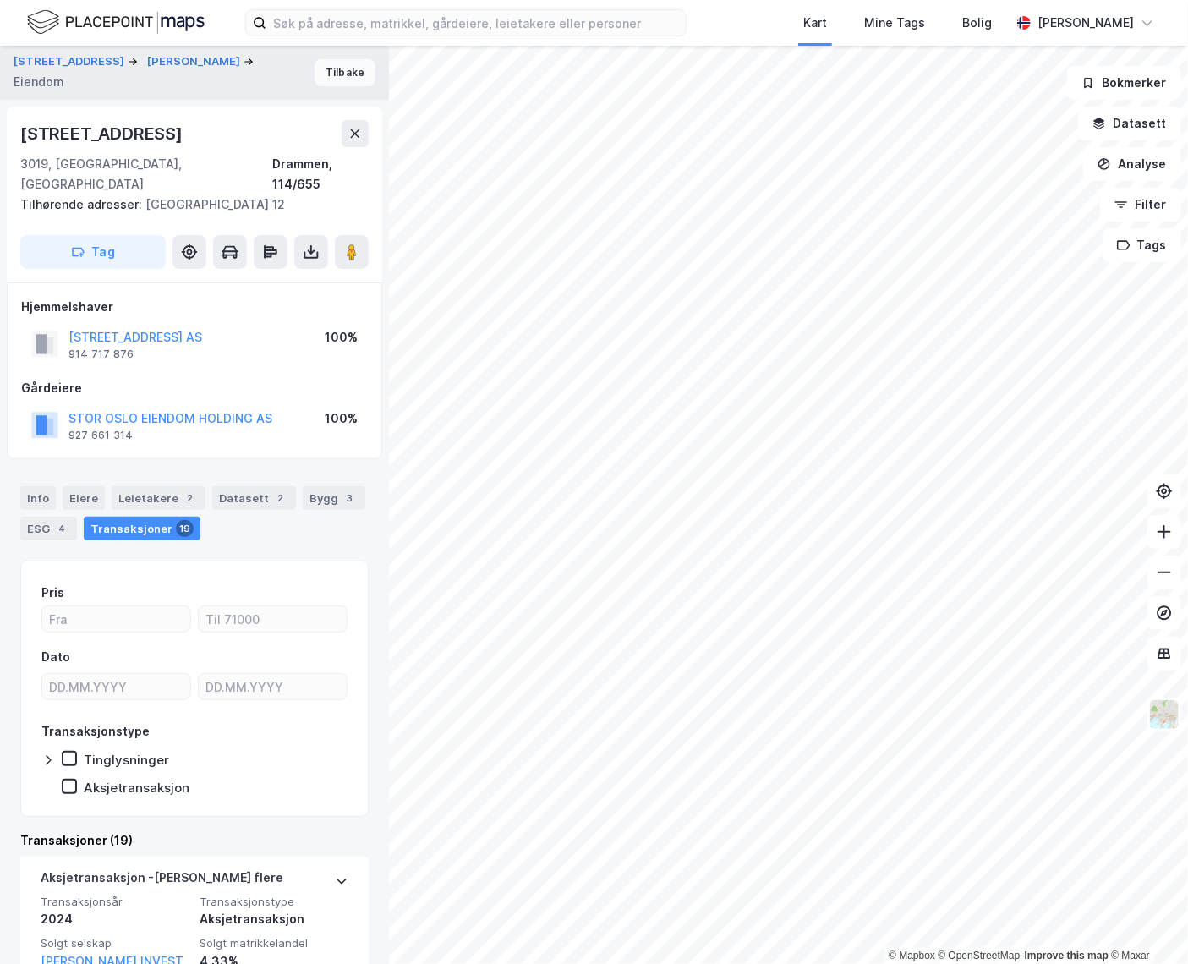
click at [333, 68] on button "Tilbake" at bounding box center [344, 72] width 61 height 27
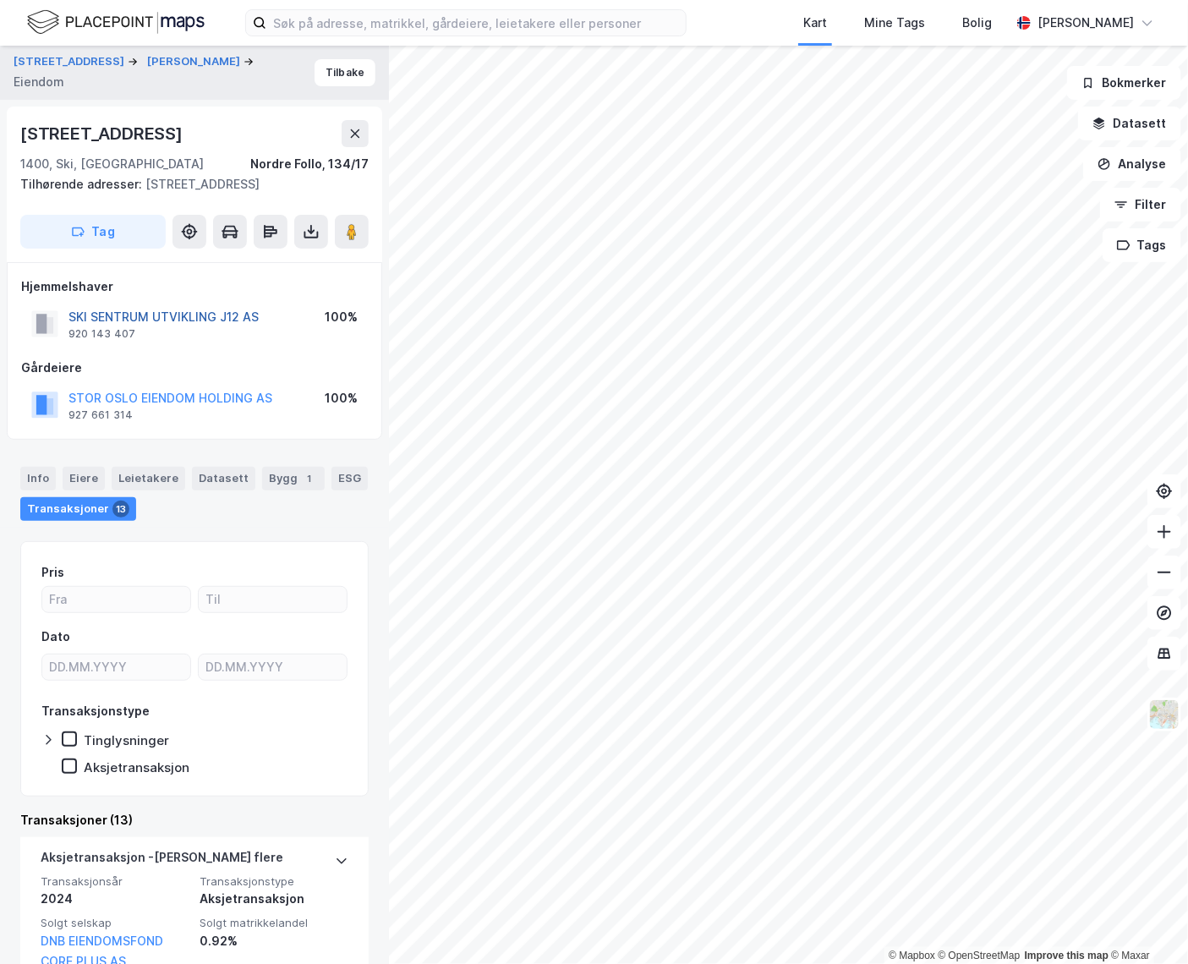
click at [0, 0] on button "SKI SENTRUM UTVIKLING J12 AS" at bounding box center [0, 0] width 0 height 0
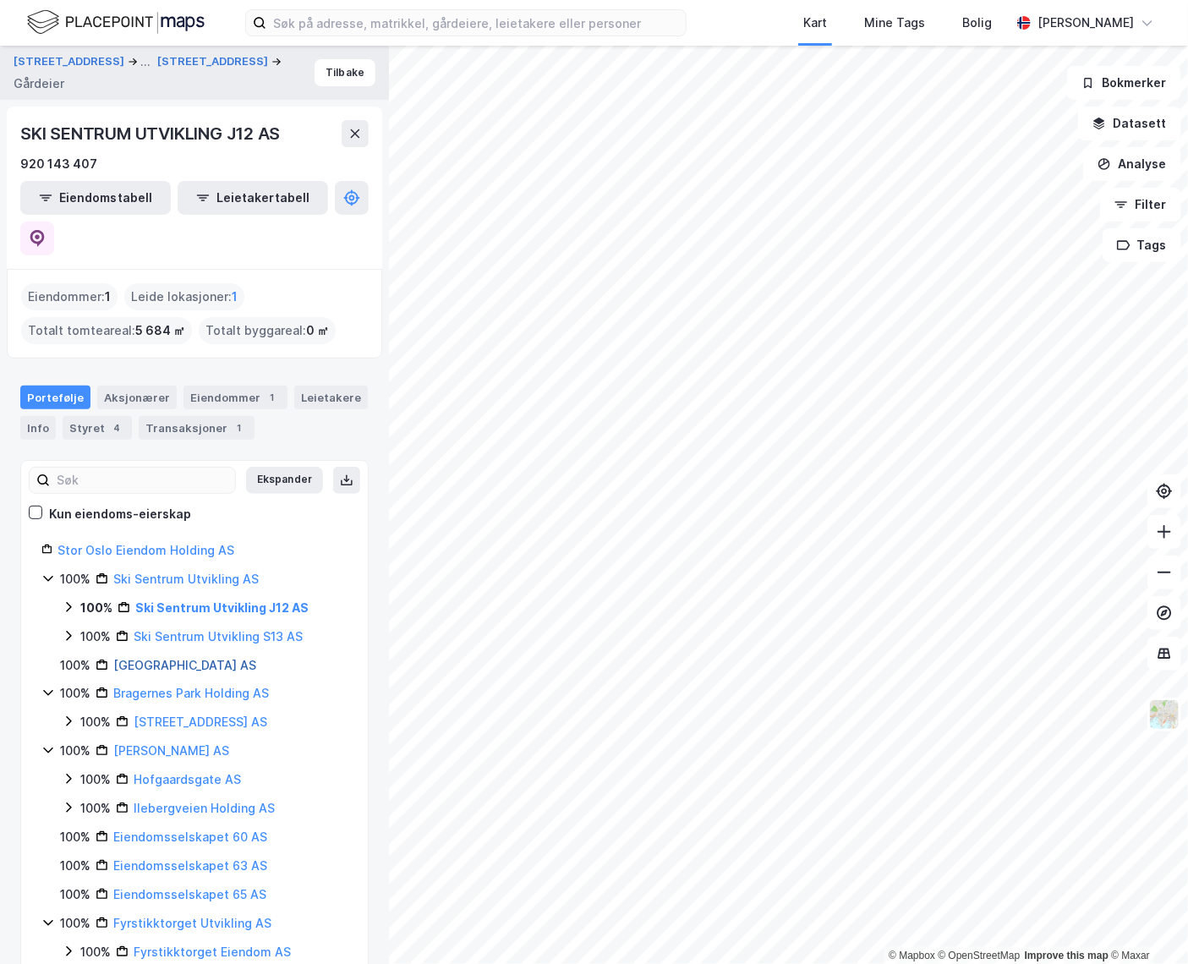
click at [168, 658] on link "Bragernes Park AS" at bounding box center [184, 665] width 143 height 14
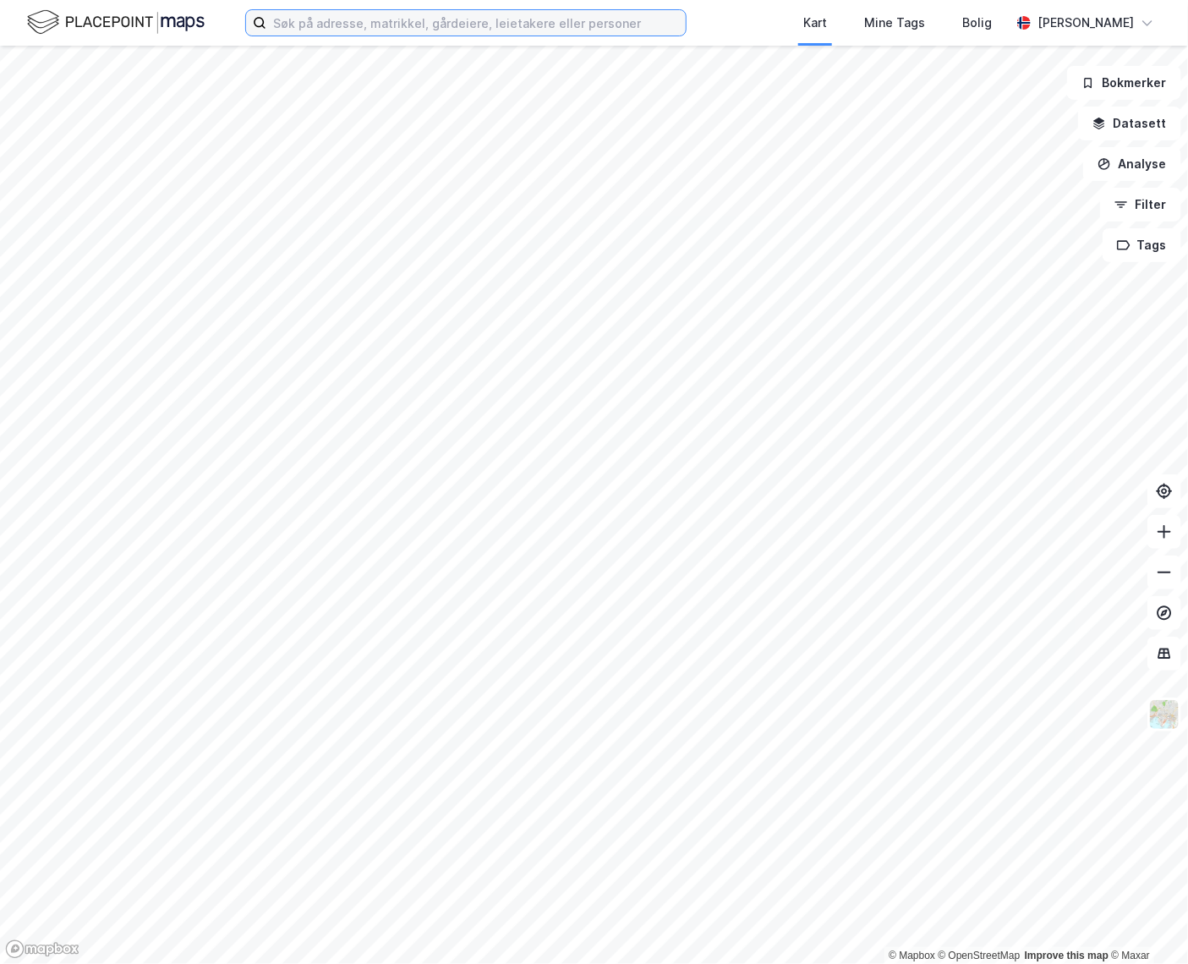
click at [454, 19] on input at bounding box center [475, 22] width 419 height 25
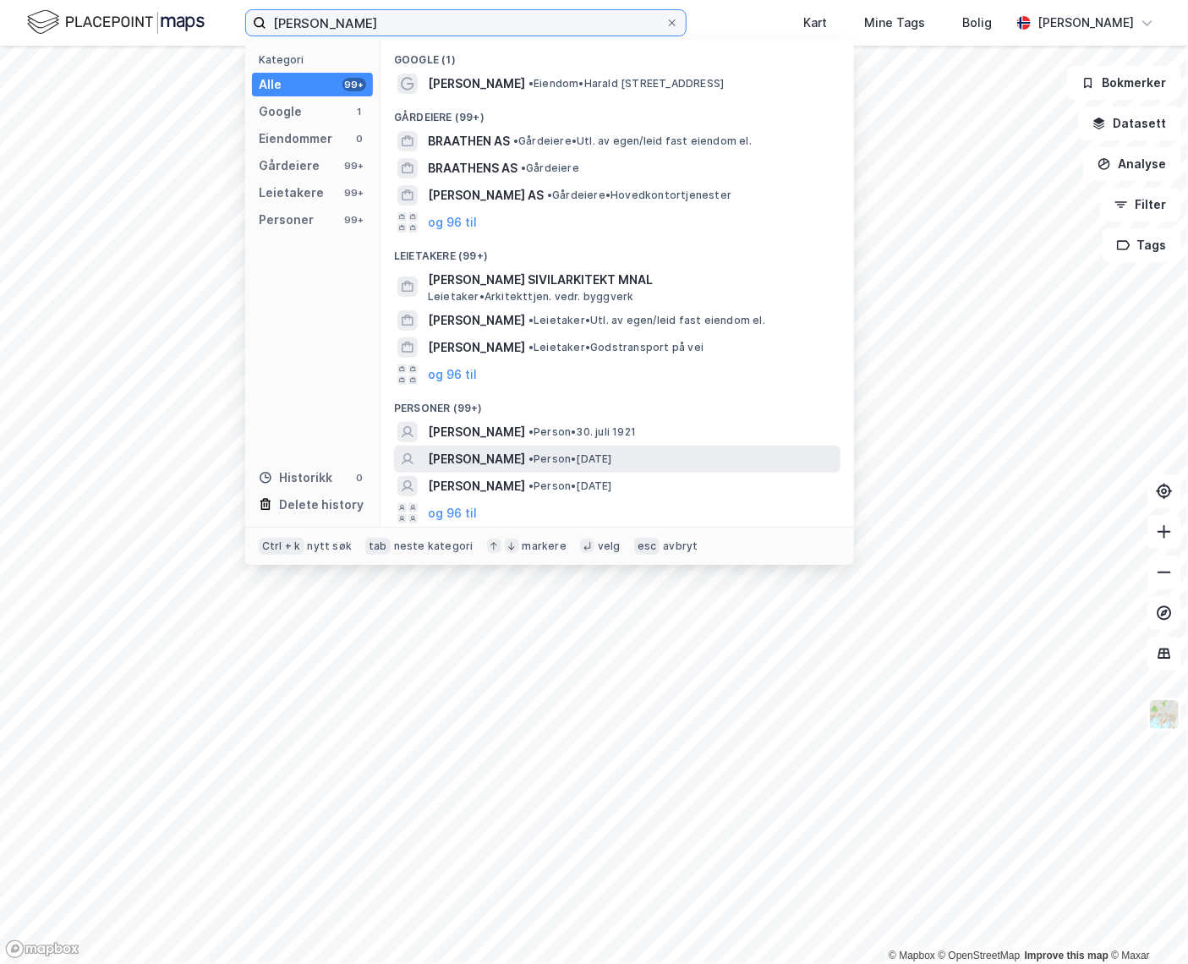
type input "[PERSON_NAME]"
click at [485, 457] on span "[PERSON_NAME]" at bounding box center [476, 459] width 97 height 20
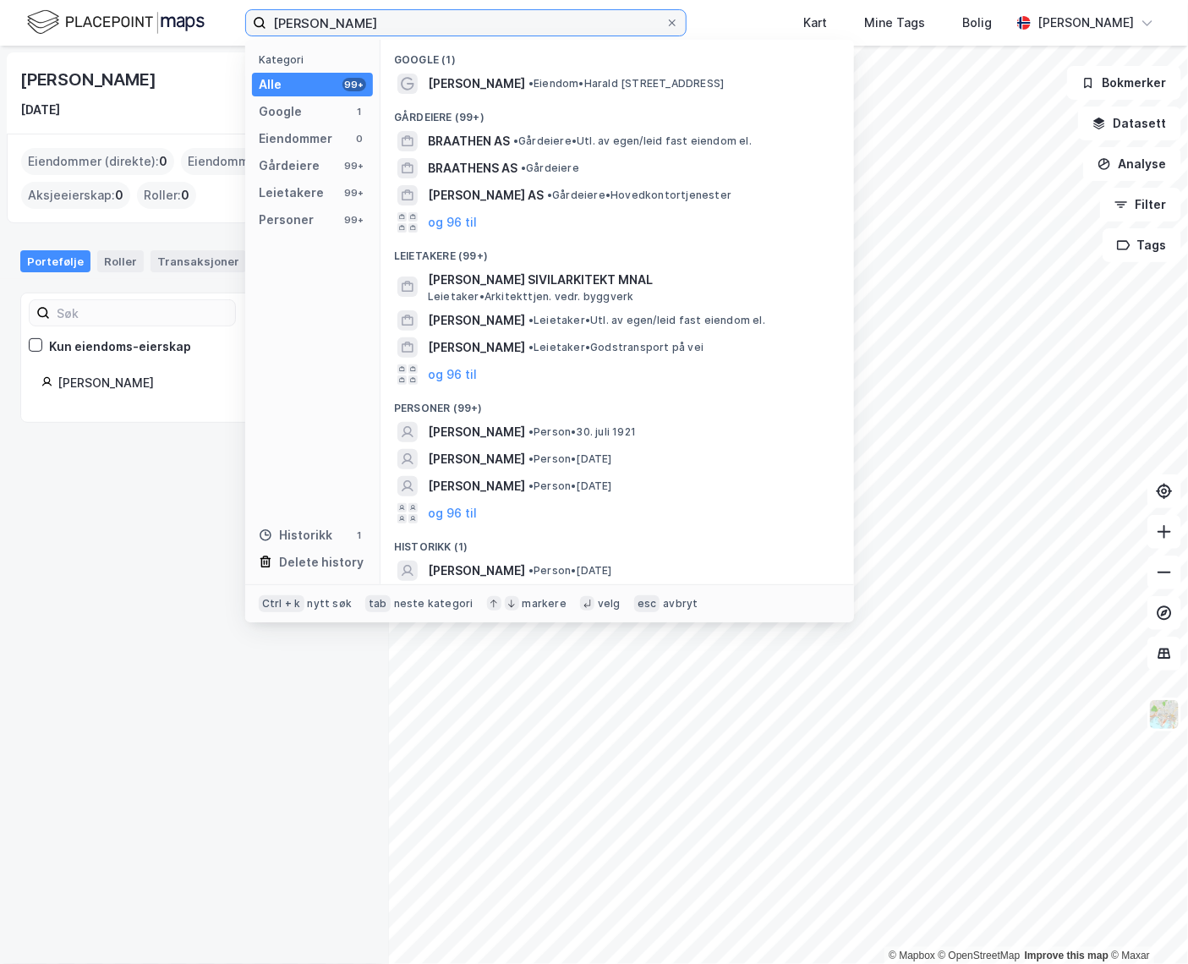
click at [385, 22] on input "[PERSON_NAME]" at bounding box center [465, 22] width 399 height 25
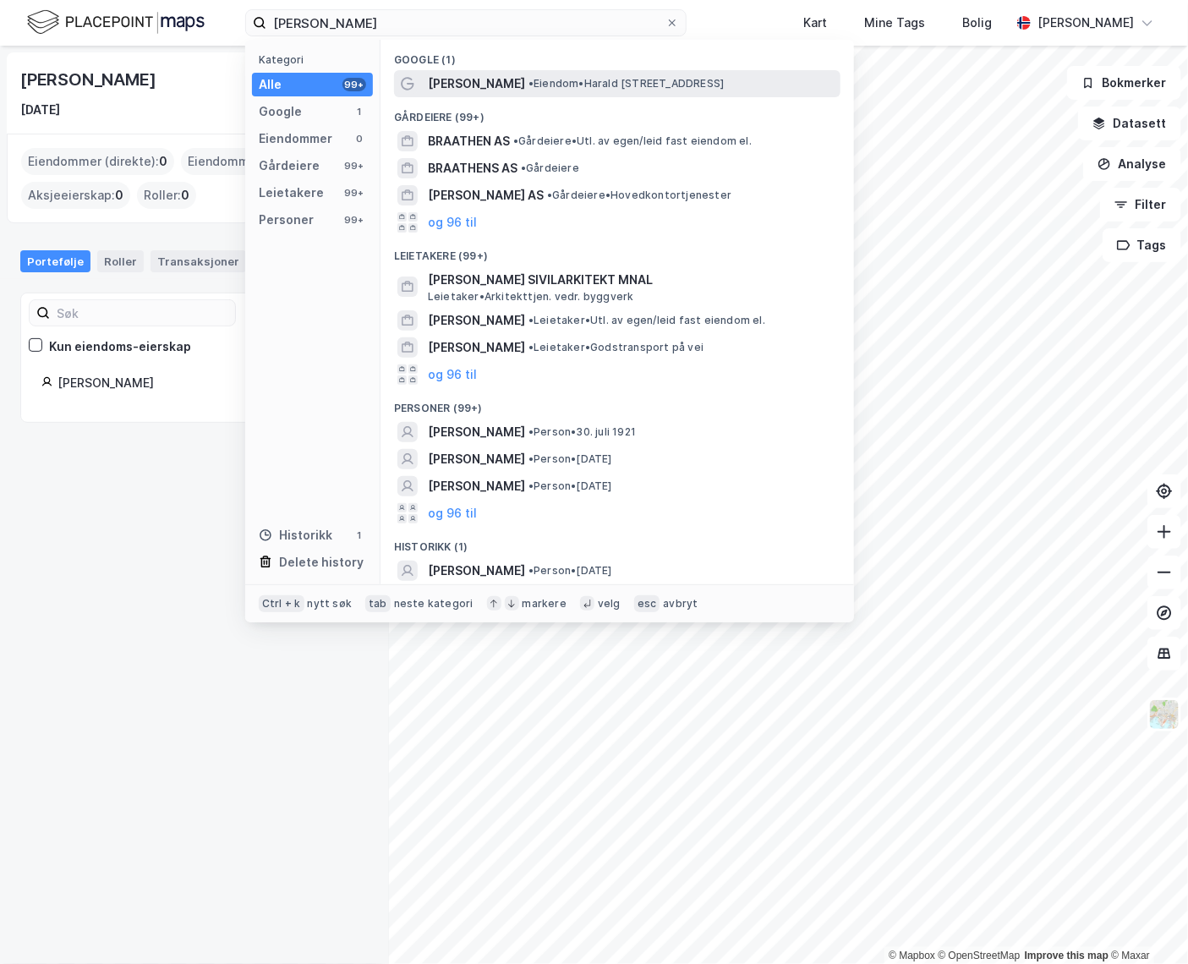
click at [490, 85] on span "[PERSON_NAME]" at bounding box center [476, 84] width 97 height 20
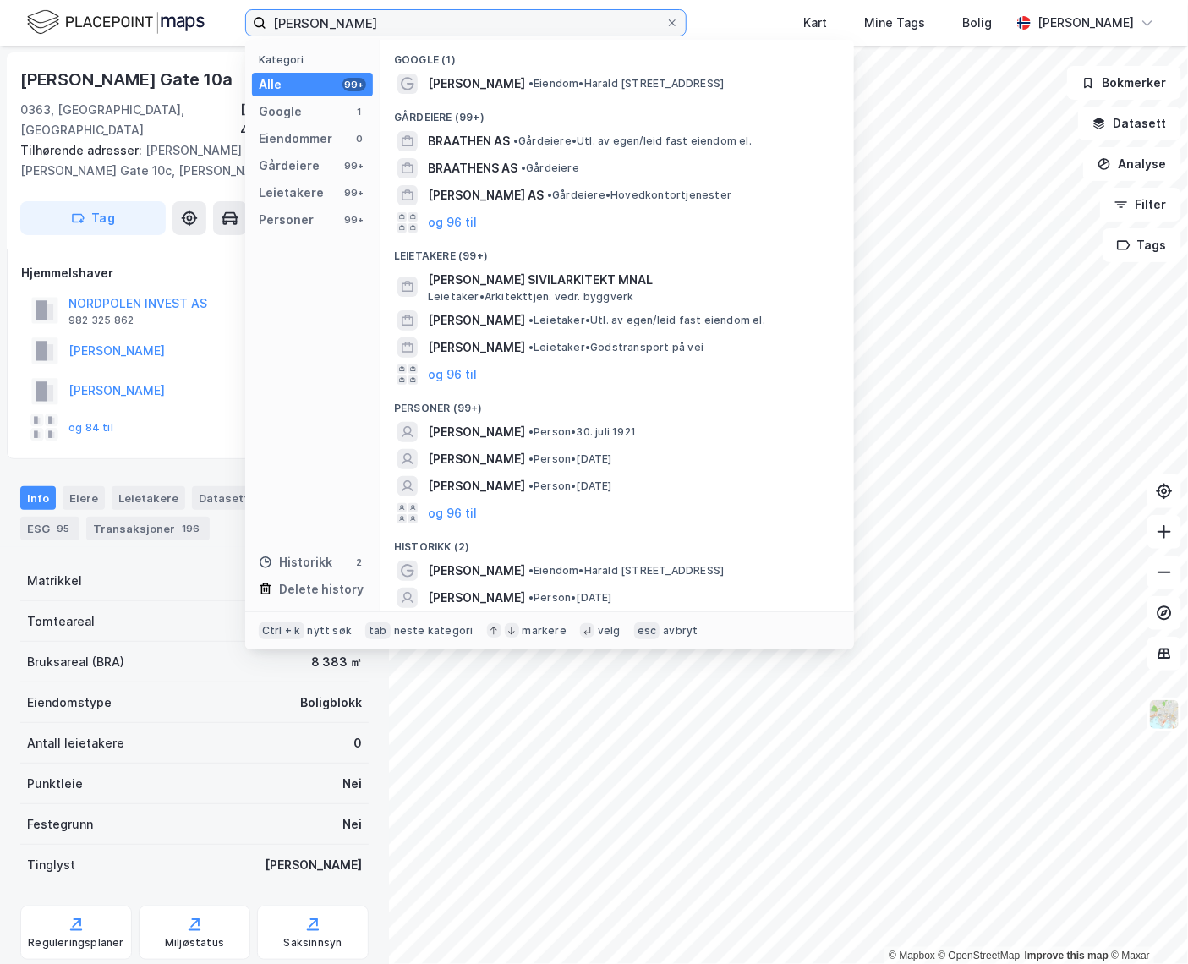
click at [363, 21] on input "[PERSON_NAME]" at bounding box center [465, 22] width 399 height 25
